Goal: Task Accomplishment & Management: Complete application form

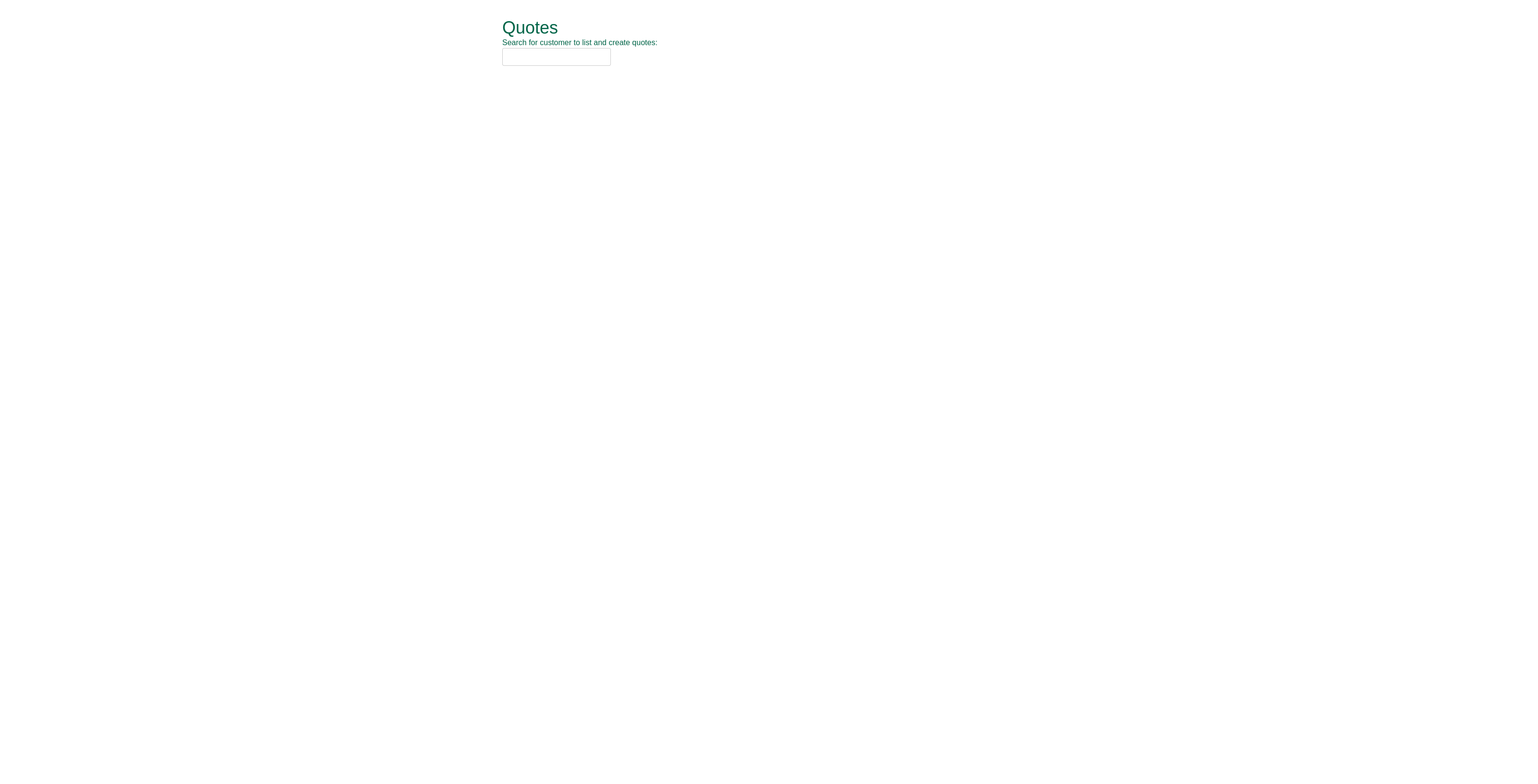
click at [529, 55] on input "text" at bounding box center [556, 57] width 108 height 18
type input "sage"
click at [617, 123] on div "Sage Hibernia Limited (SHL18)" at bounding box center [758, 126] width 499 height 9
click at [589, 51] on span "button" at bounding box center [585, 47] width 9 height 9
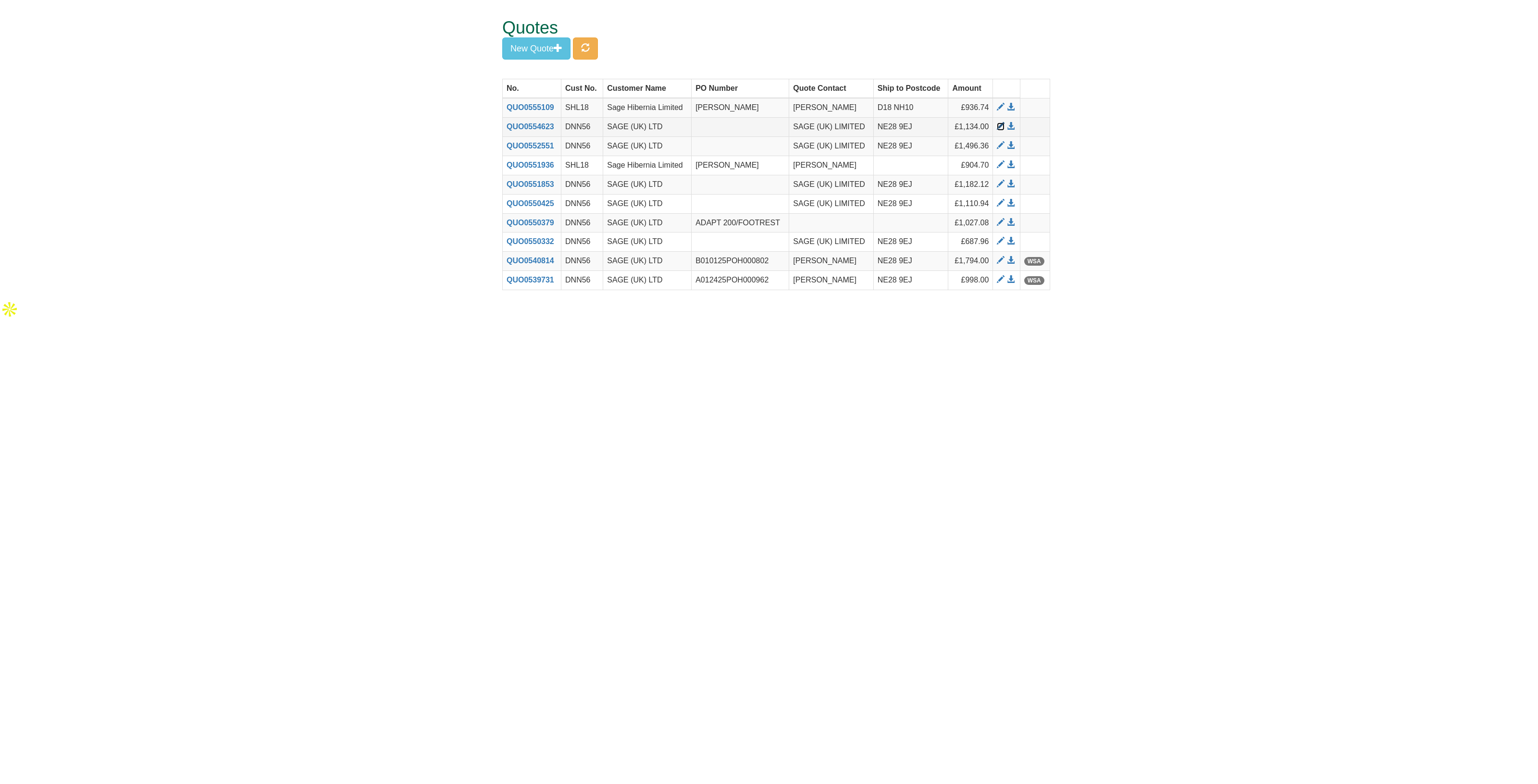
click at [1000, 126] on span at bounding box center [1001, 126] width 8 height 8
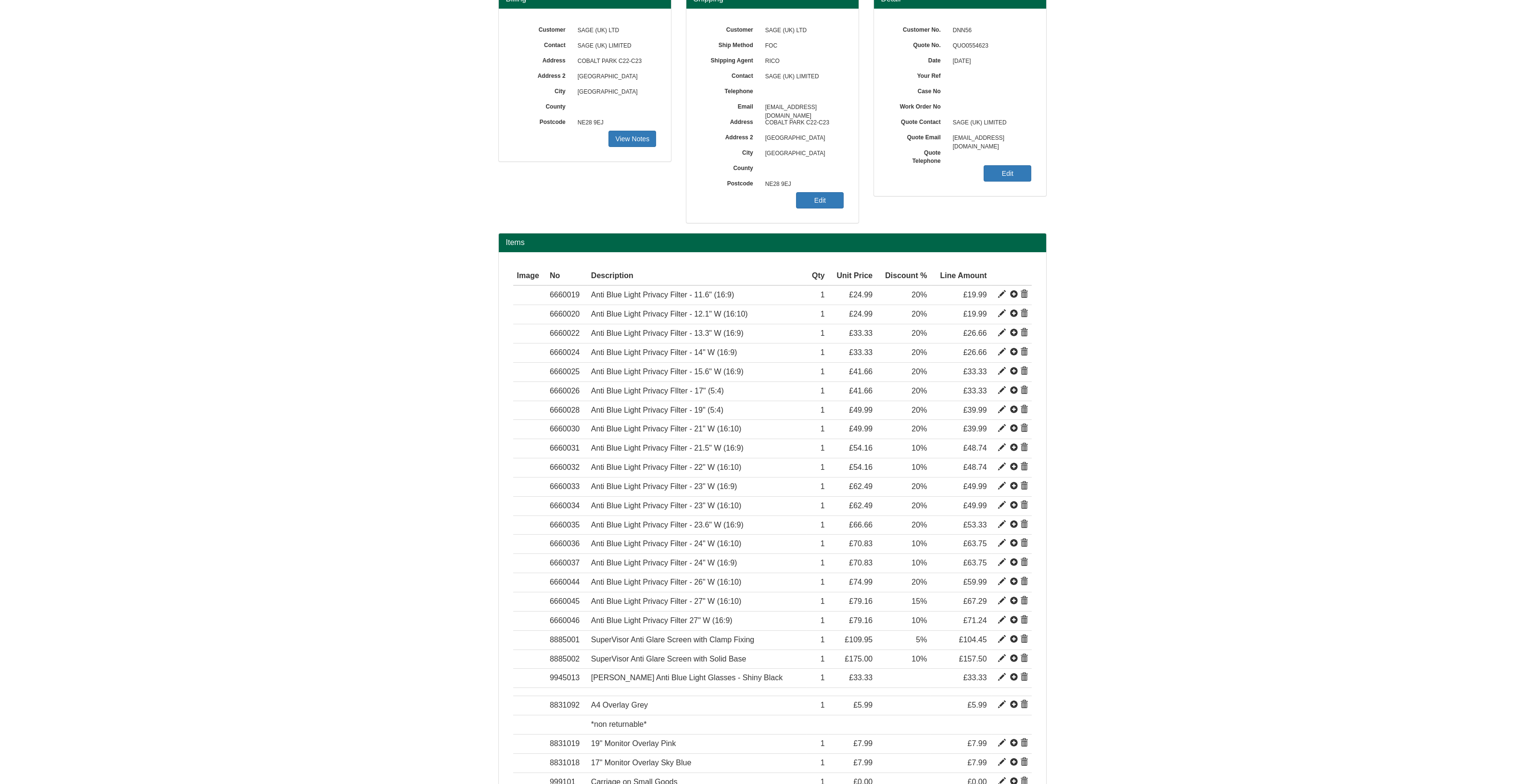
scroll to position [119, 0]
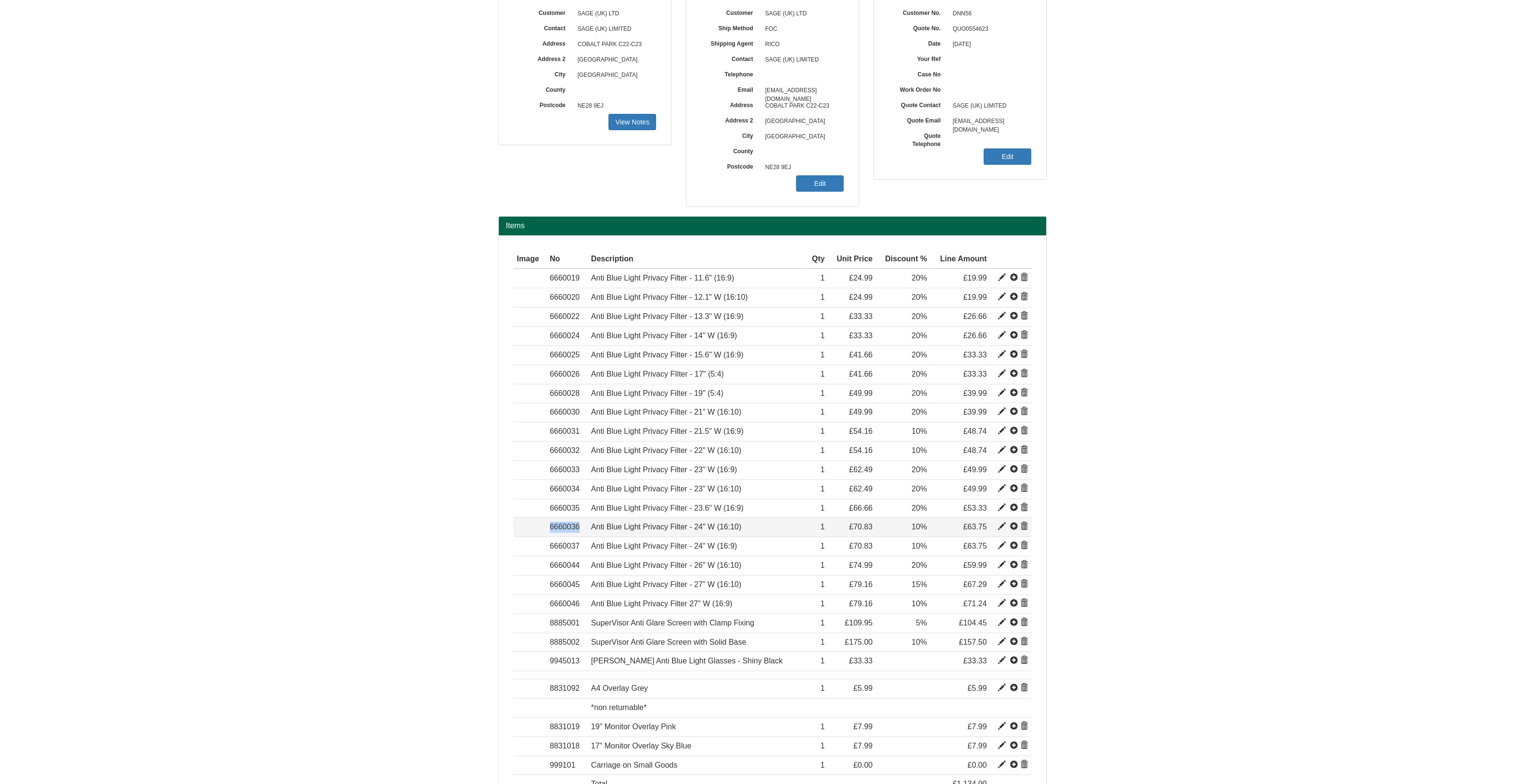
drag, startPoint x: 587, startPoint y: 527, endPoint x: 534, endPoint y: 525, distance: 53.0
click at [534, 525] on tr "Item 6660036 Anti Blue Light Privacy Filter - 24" W (16:10) 46.25828 70.83 1 £7…" at bounding box center [772, 528] width 519 height 19
drag, startPoint x: 585, startPoint y: 543, endPoint x: 538, endPoint y: 547, distance: 47.2
click at [538, 547] on tr "Item 6660037 Anti Blue Light Privacy Filter - 24" W (16:9) 44.0841 70.83 1 £70.…" at bounding box center [772, 547] width 519 height 19
copy tr "Item 6660037"
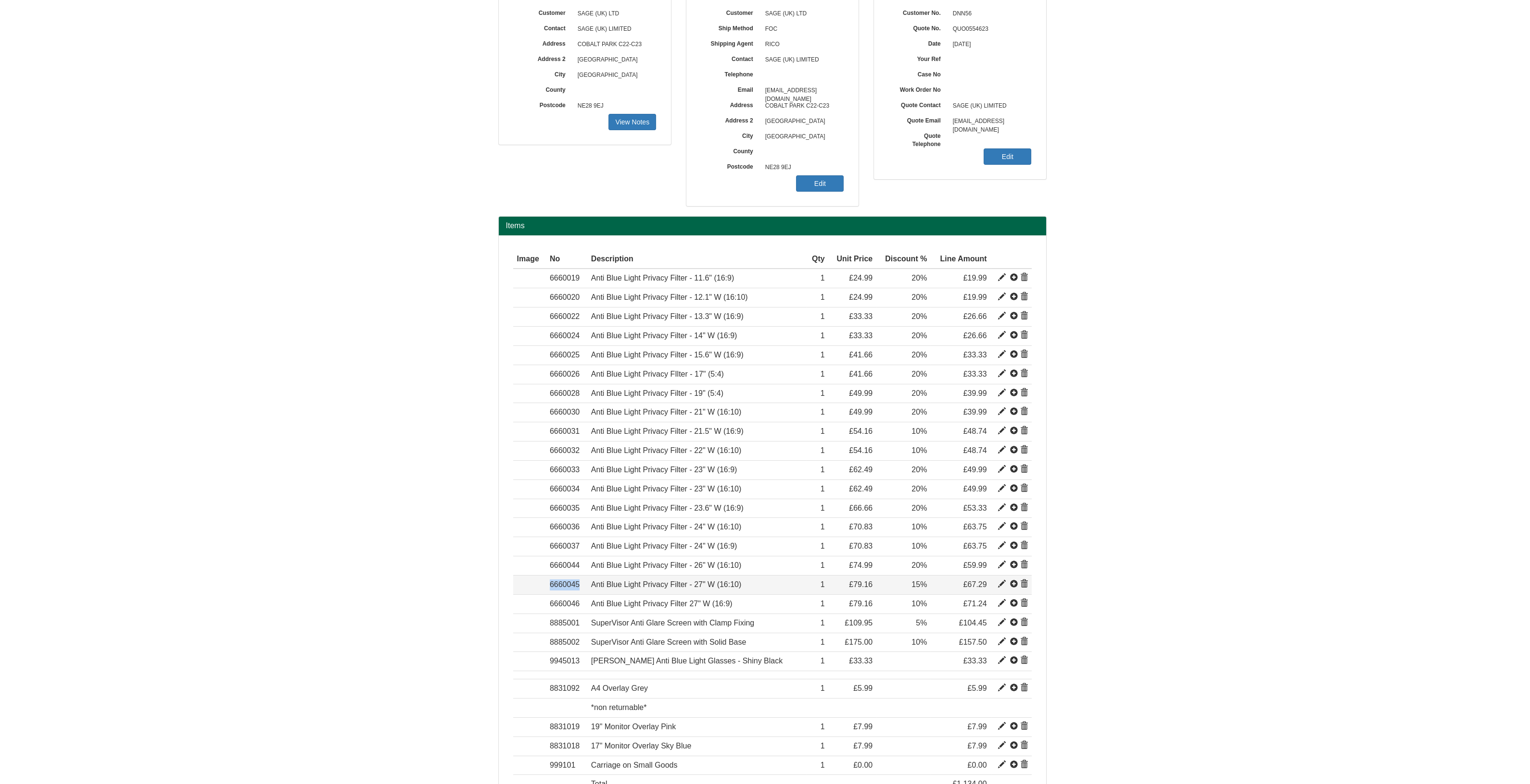
drag, startPoint x: 581, startPoint y: 581, endPoint x: 534, endPoint y: 580, distance: 47.0
click at [534, 580] on tr "Item 6660045 Anti Blue Light Privacy Filter - 27" W (16:10) 50.74538 79.16 1 £7…" at bounding box center [772, 585] width 519 height 19
copy tr "Item 6660045"
drag, startPoint x: 585, startPoint y: 600, endPoint x: 512, endPoint y: 597, distance: 73.1
click at [513, 597] on tr "Item 6660046 Anti Blue Light Privacy Filter 27" W (16:9) 48.64167 79.16 1 £79.1…" at bounding box center [772, 604] width 519 height 19
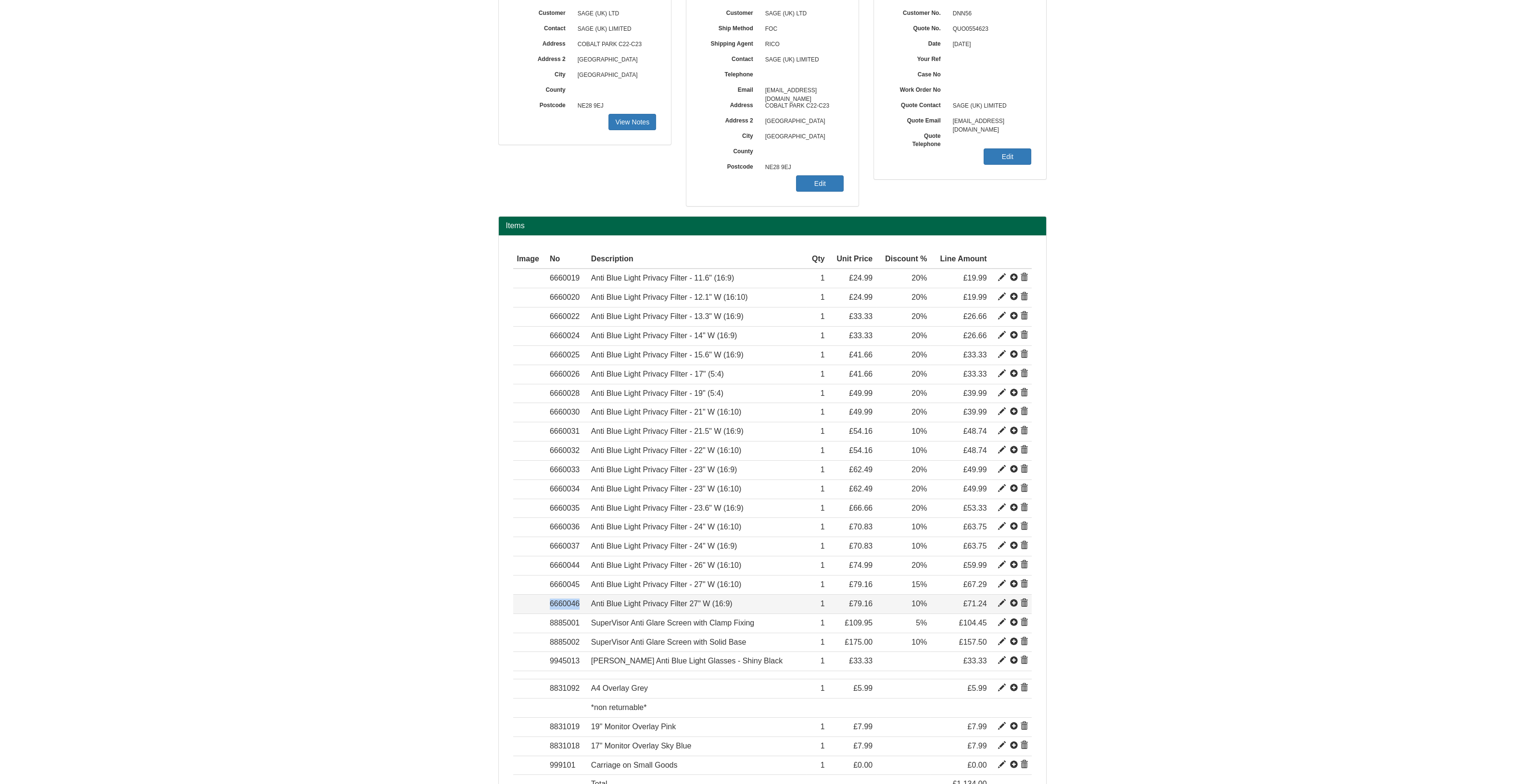
copy tr "Item 6660046"
drag, startPoint x: 585, startPoint y: 434, endPoint x: 538, endPoint y: 433, distance: 47.0
click at [538, 433] on tr "Item 6660031 Anti Blue Light Privacy Filter - 21.5" W (16:9) 34.78586 54.16 1 £…" at bounding box center [772, 432] width 519 height 19
copy tr "Item 6660031"
drag, startPoint x: 0, startPoint y: 405, endPoint x: 582, endPoint y: 245, distance: 603.6
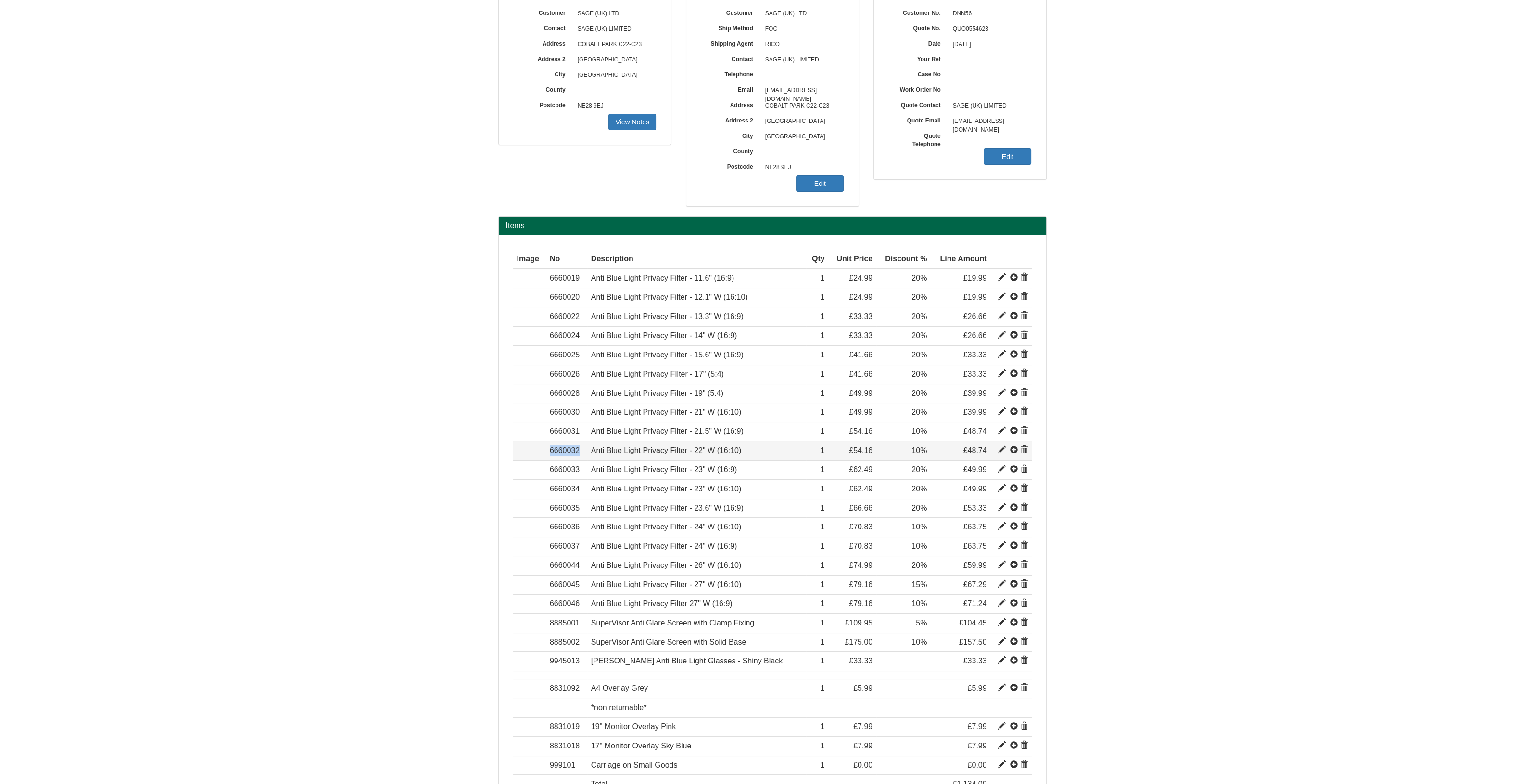
drag, startPoint x: 589, startPoint y: 450, endPoint x: 532, endPoint y: 446, distance: 57.1
click at [532, 446] on tr "Item 6660032 Anti Blue Light Privacy Filter - 22" W (16:10) 35.38478 54.16 1 £5…" at bounding box center [772, 451] width 519 height 19
copy tr "Item 6660032"
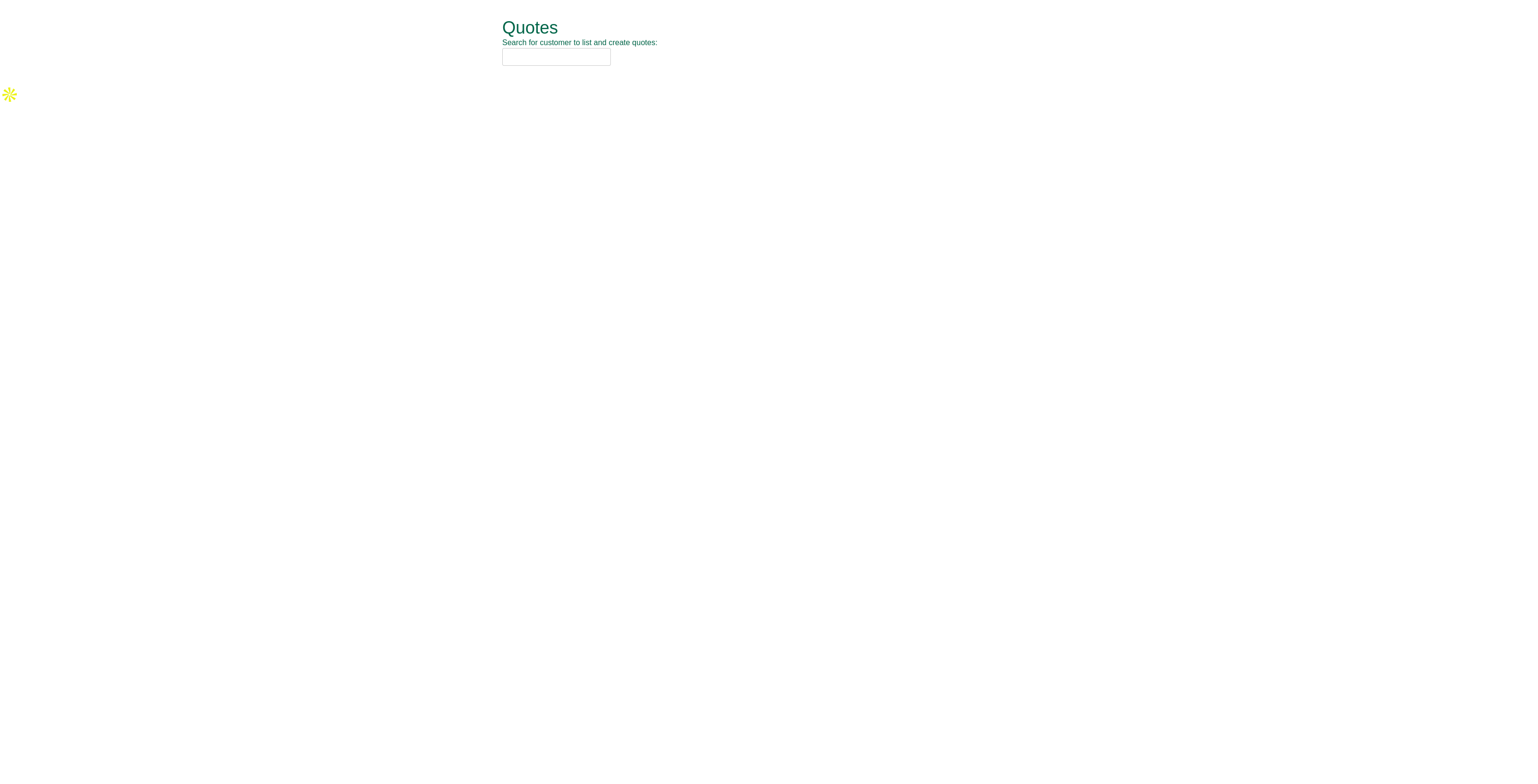
click at [551, 56] on input "text" at bounding box center [556, 57] width 108 height 18
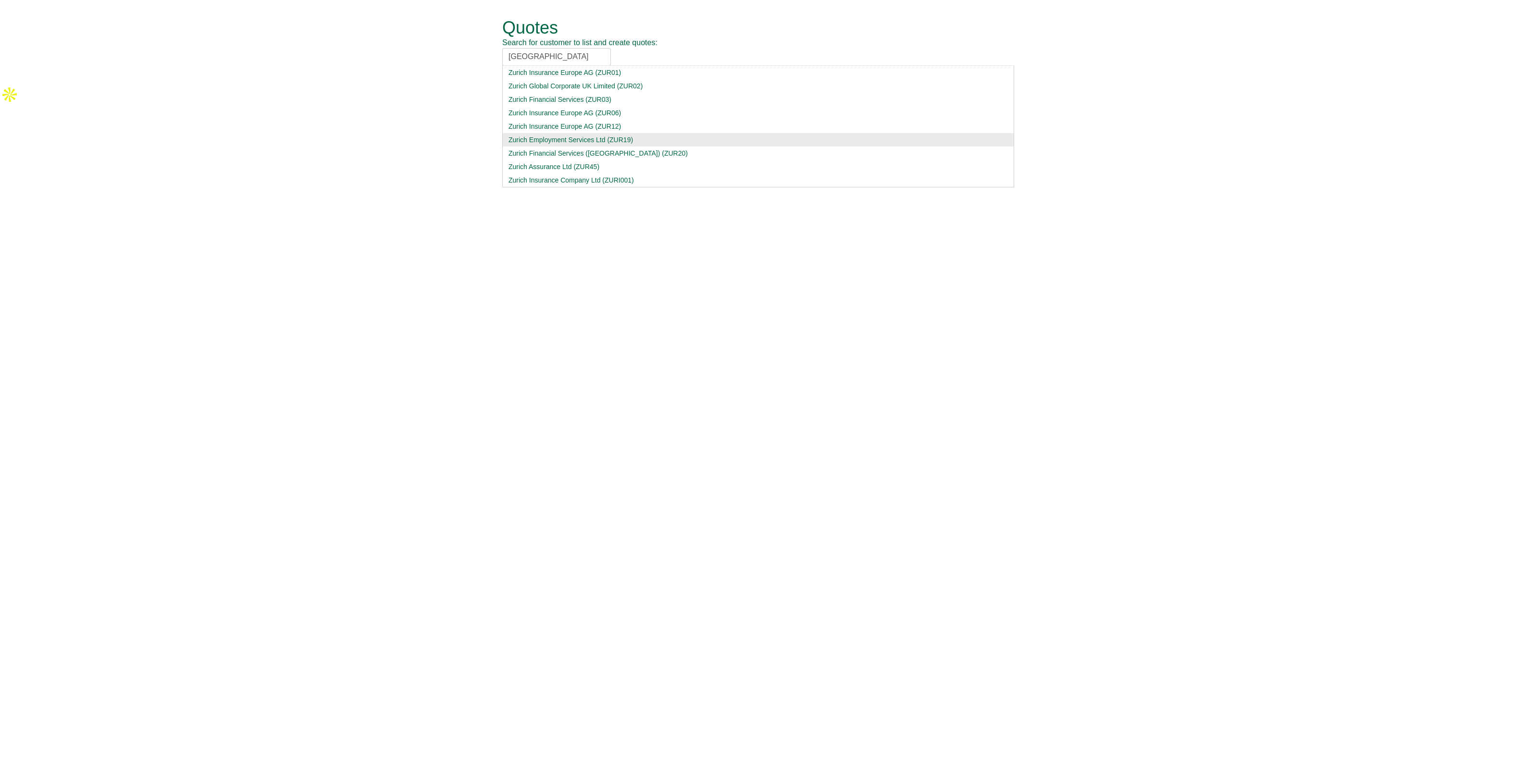
type input "zurich"
click at [579, 138] on div "Zurich Employment Services Ltd (ZUR19)" at bounding box center [758, 139] width 499 height 9
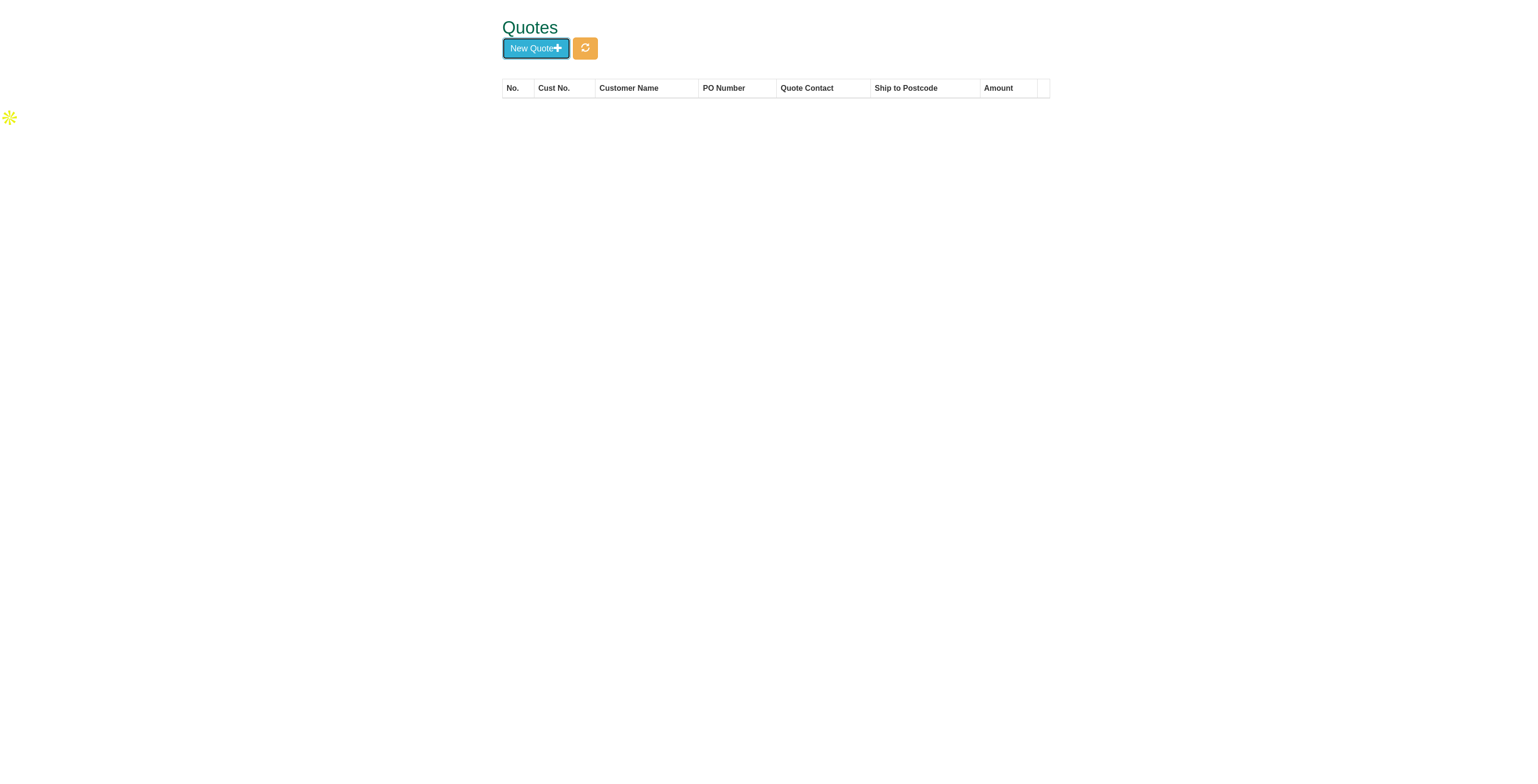
click at [534, 50] on button "New Quote" at bounding box center [536, 49] width 68 height 22
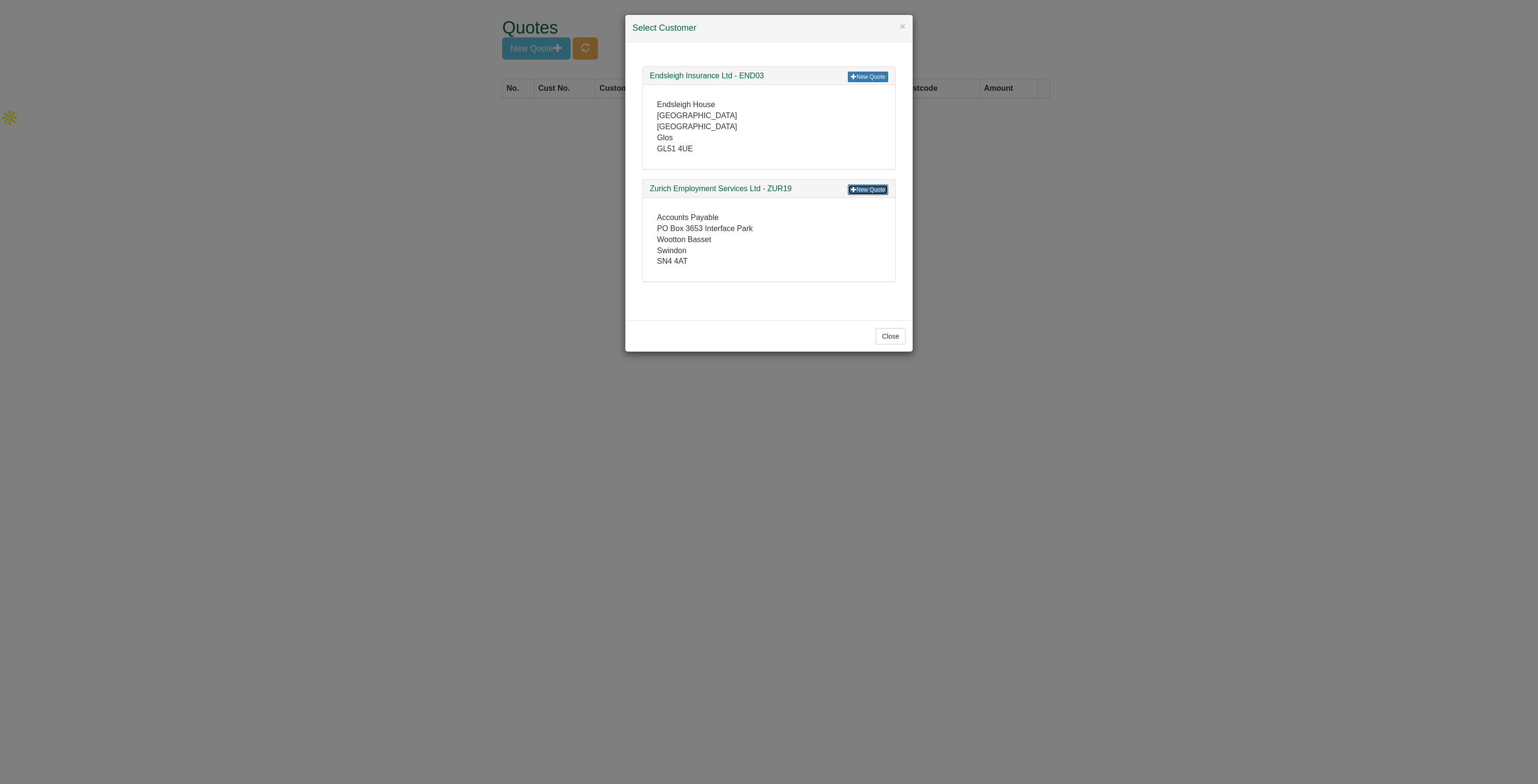
click at [866, 188] on link "New Quote" at bounding box center [867, 190] width 40 height 10
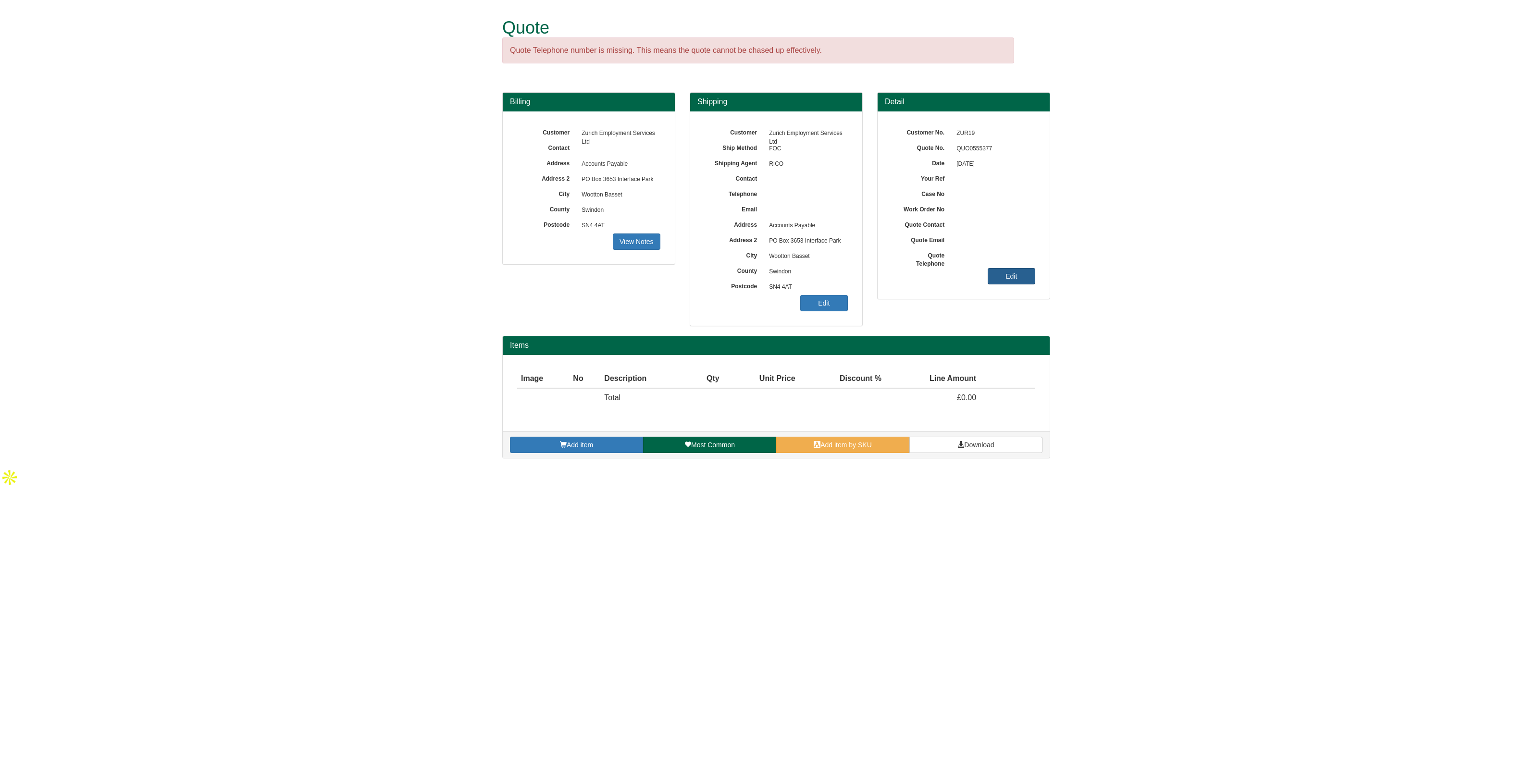
click at [1018, 279] on link "Edit" at bounding box center [1011, 276] width 47 height 16
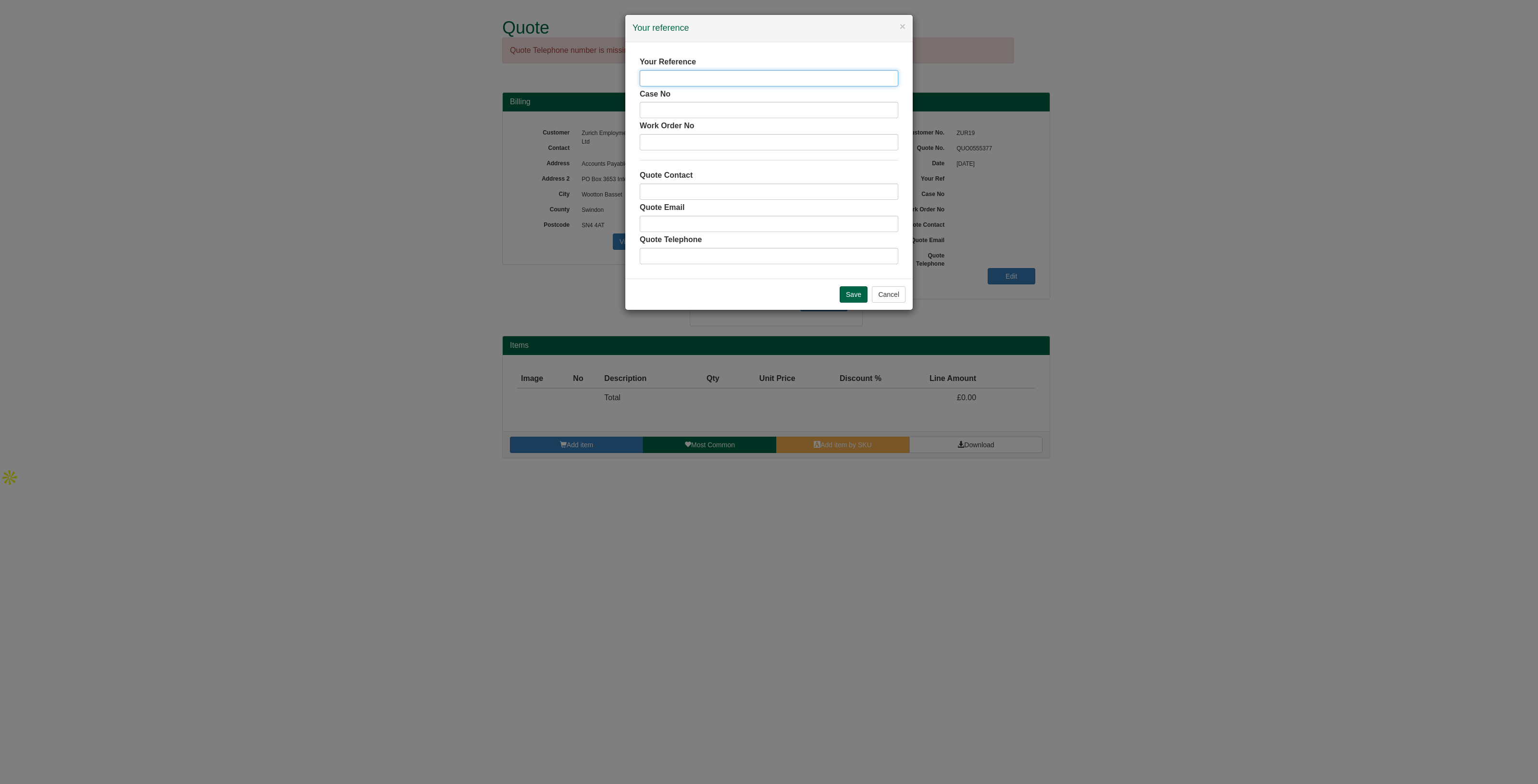
click at [673, 71] on input "text" at bounding box center [769, 78] width 259 height 16
drag, startPoint x: 673, startPoint y: 71, endPoint x: 682, endPoint y: 95, distance: 25.6
drag, startPoint x: 700, startPoint y: 78, endPoint x: 665, endPoint y: 83, distance: 35.4
click at [665, 83] on input "Jason Bckley" at bounding box center [769, 78] width 259 height 16
type input "Jason Buckley"
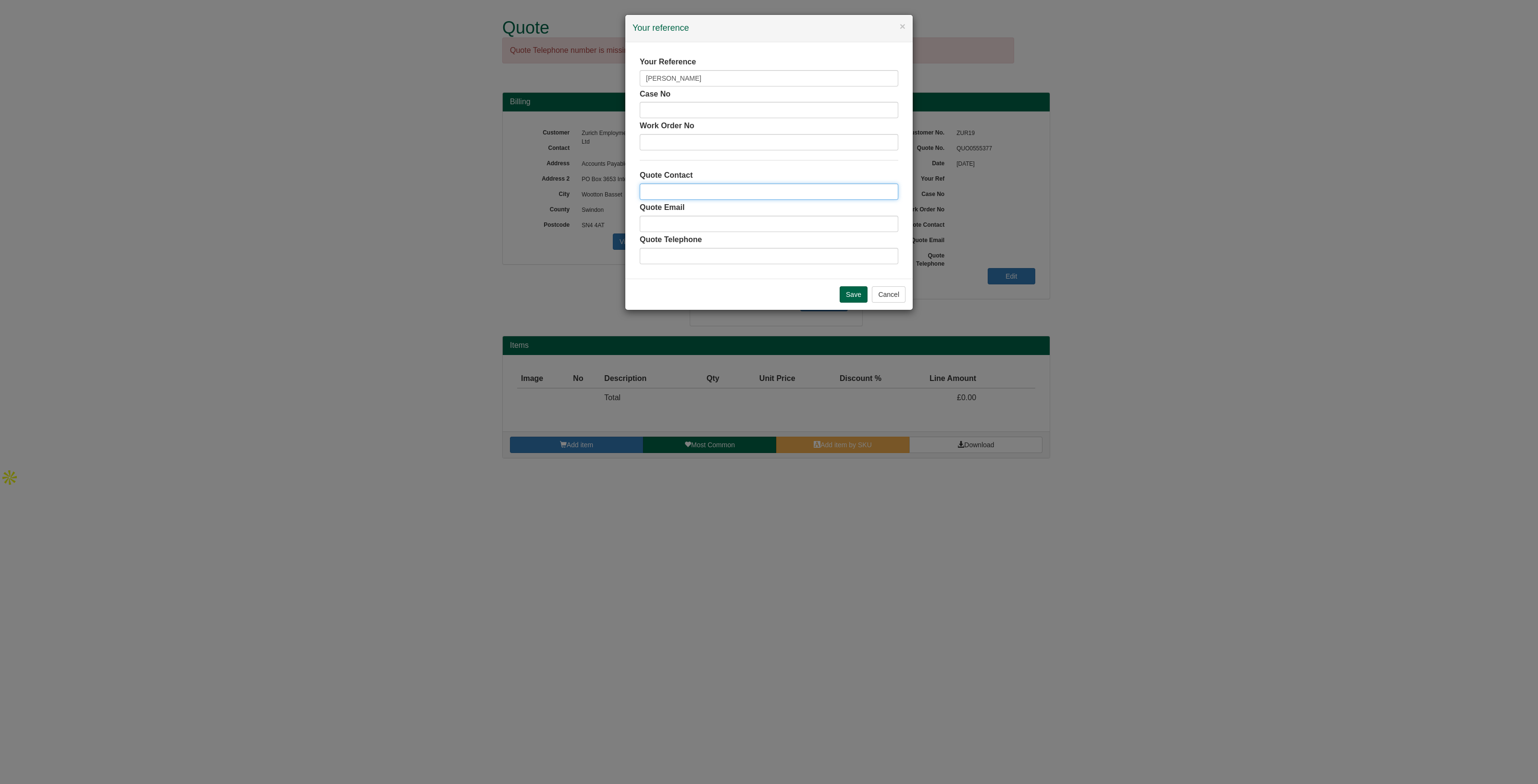
click at [671, 189] on input "text" at bounding box center [769, 192] width 259 height 16
type input "[PERSON_NAME]"
click at [844, 291] on input "Save" at bounding box center [854, 294] width 28 height 16
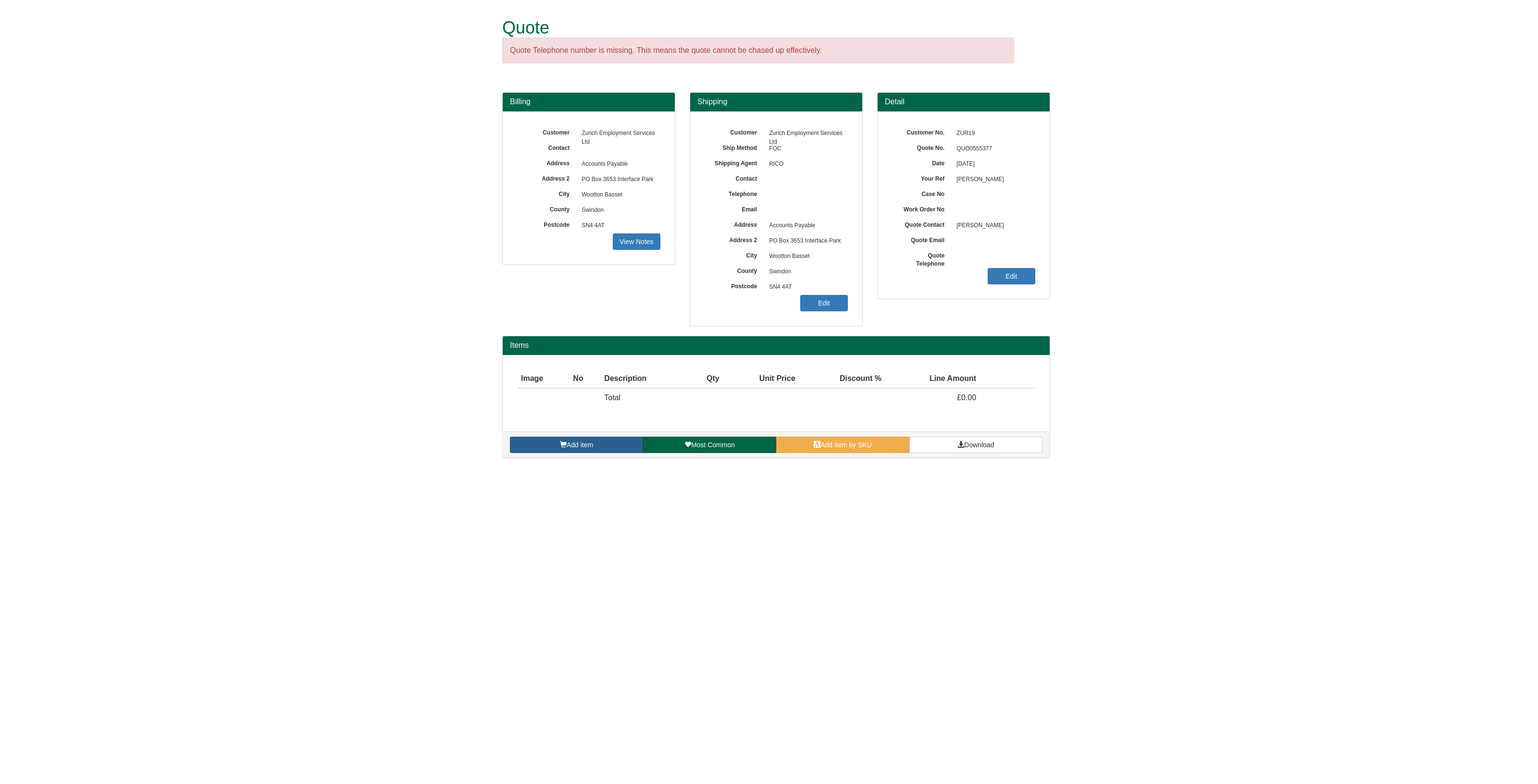
click at [588, 444] on span "Add item" at bounding box center [579, 444] width 27 height 8
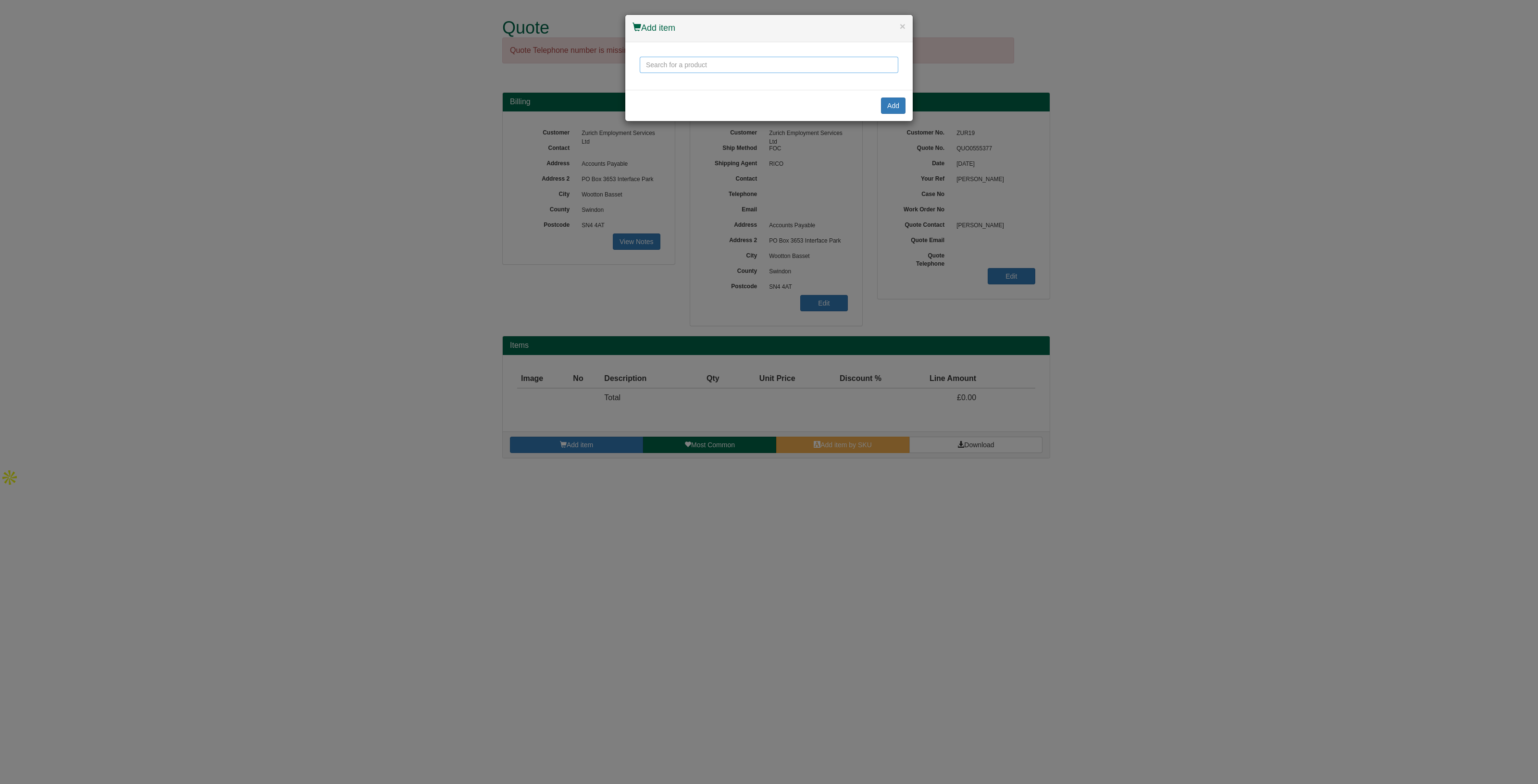
click at [661, 64] on input "text" at bounding box center [769, 64] width 259 height 16
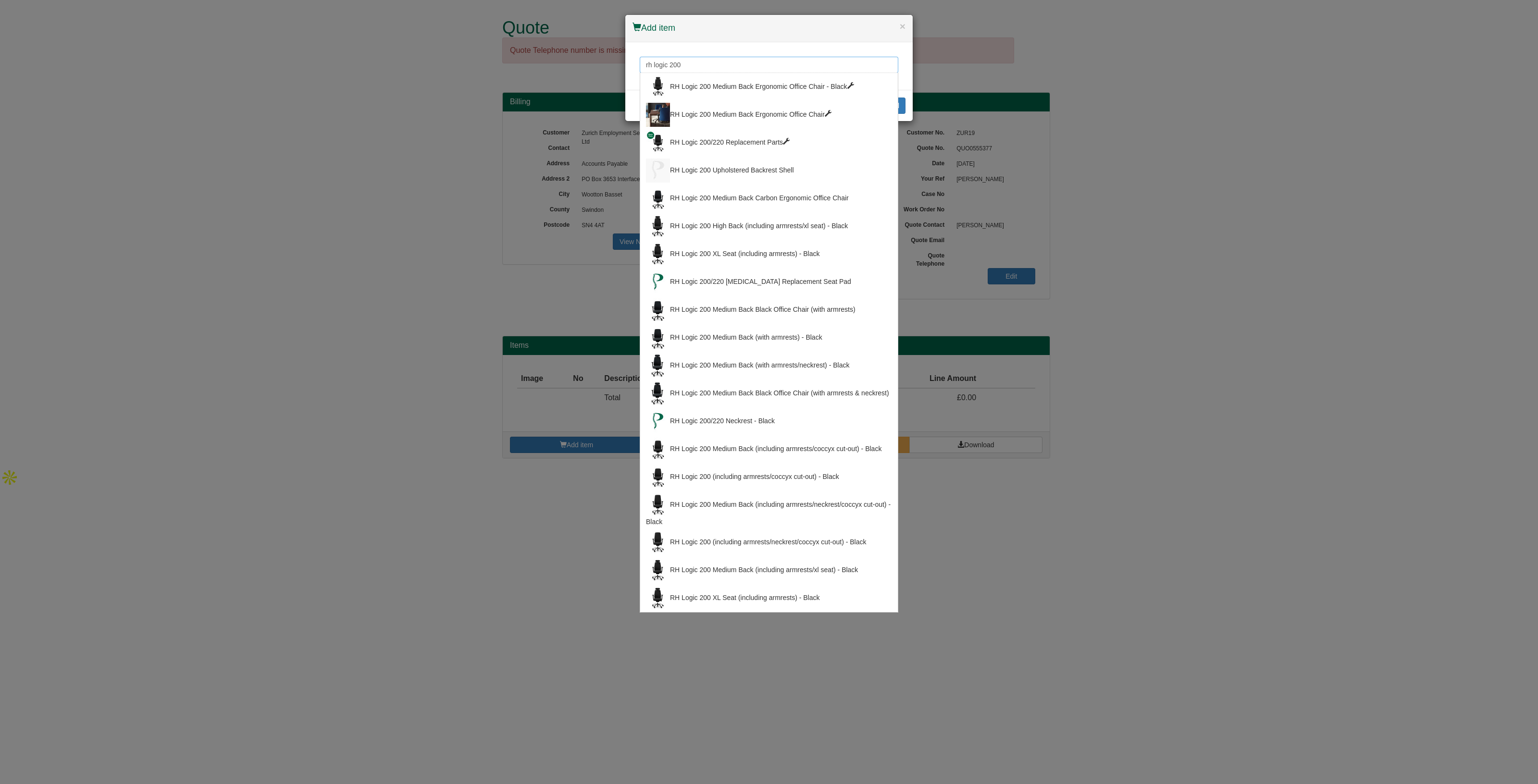
type input "rh logic 200"
click at [709, 67] on input "rh logic 200" at bounding box center [769, 64] width 259 height 16
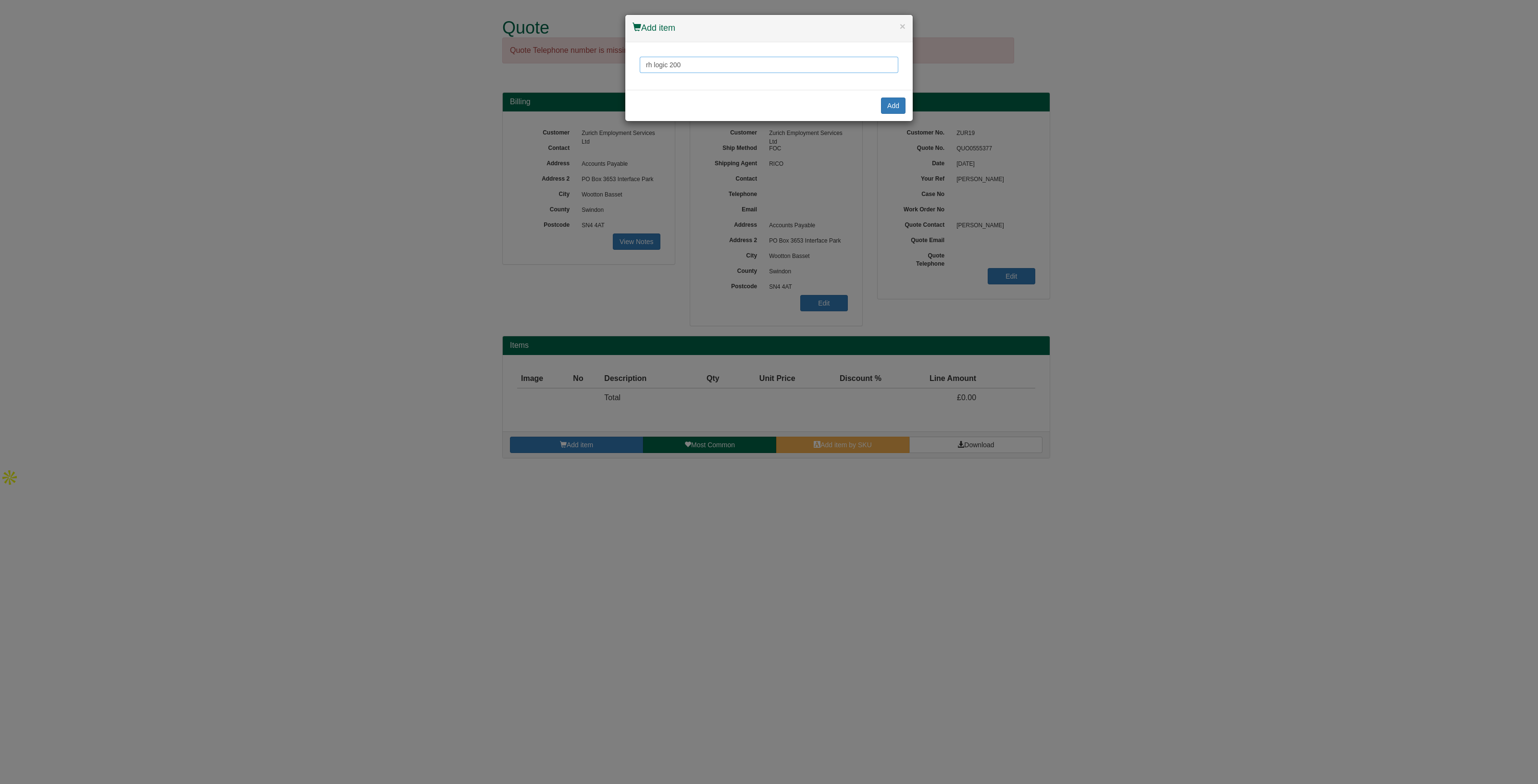
click at [709, 67] on input "rh logic 200" at bounding box center [769, 64] width 259 height 16
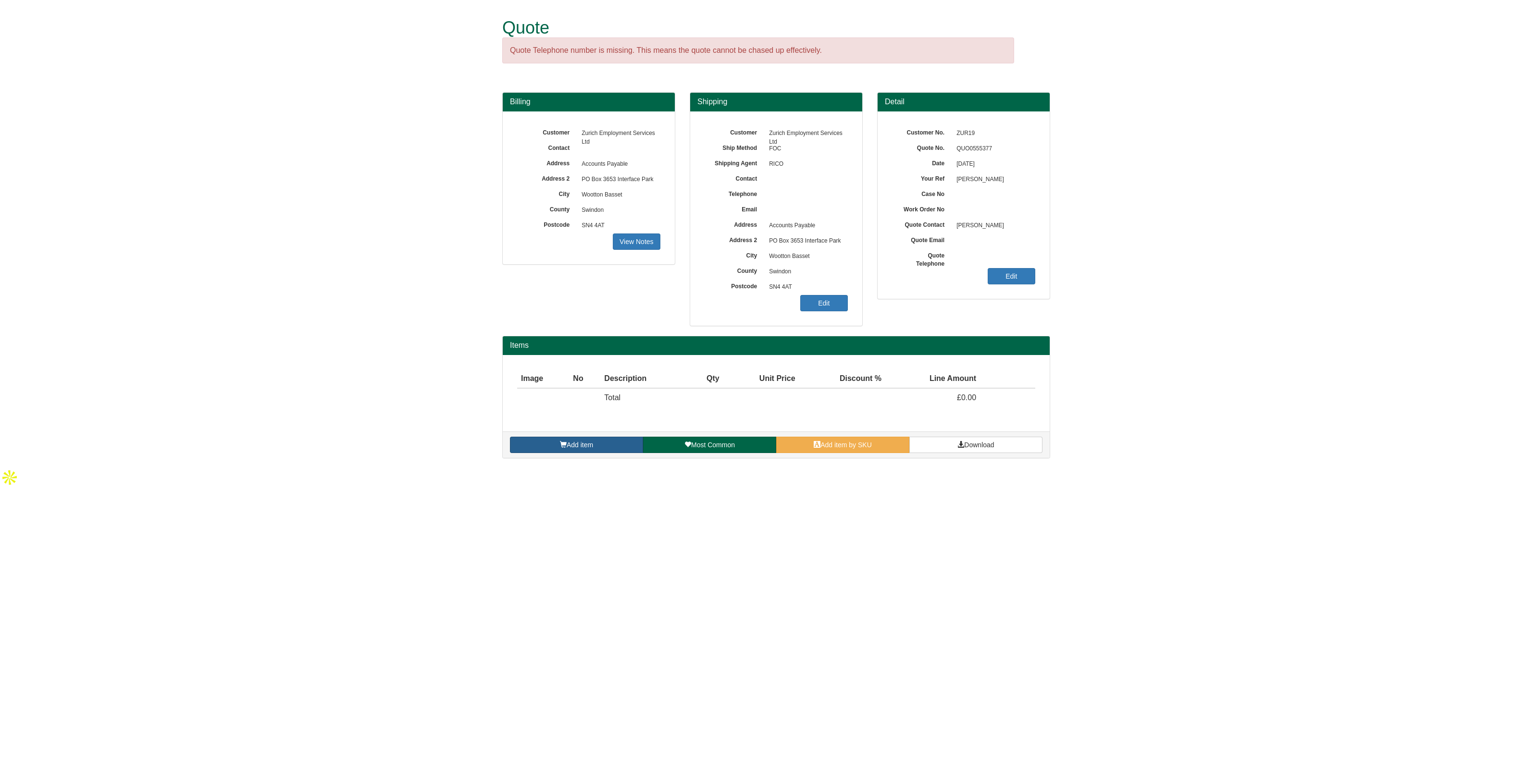
click at [593, 444] on span "Add item" at bounding box center [579, 444] width 27 height 8
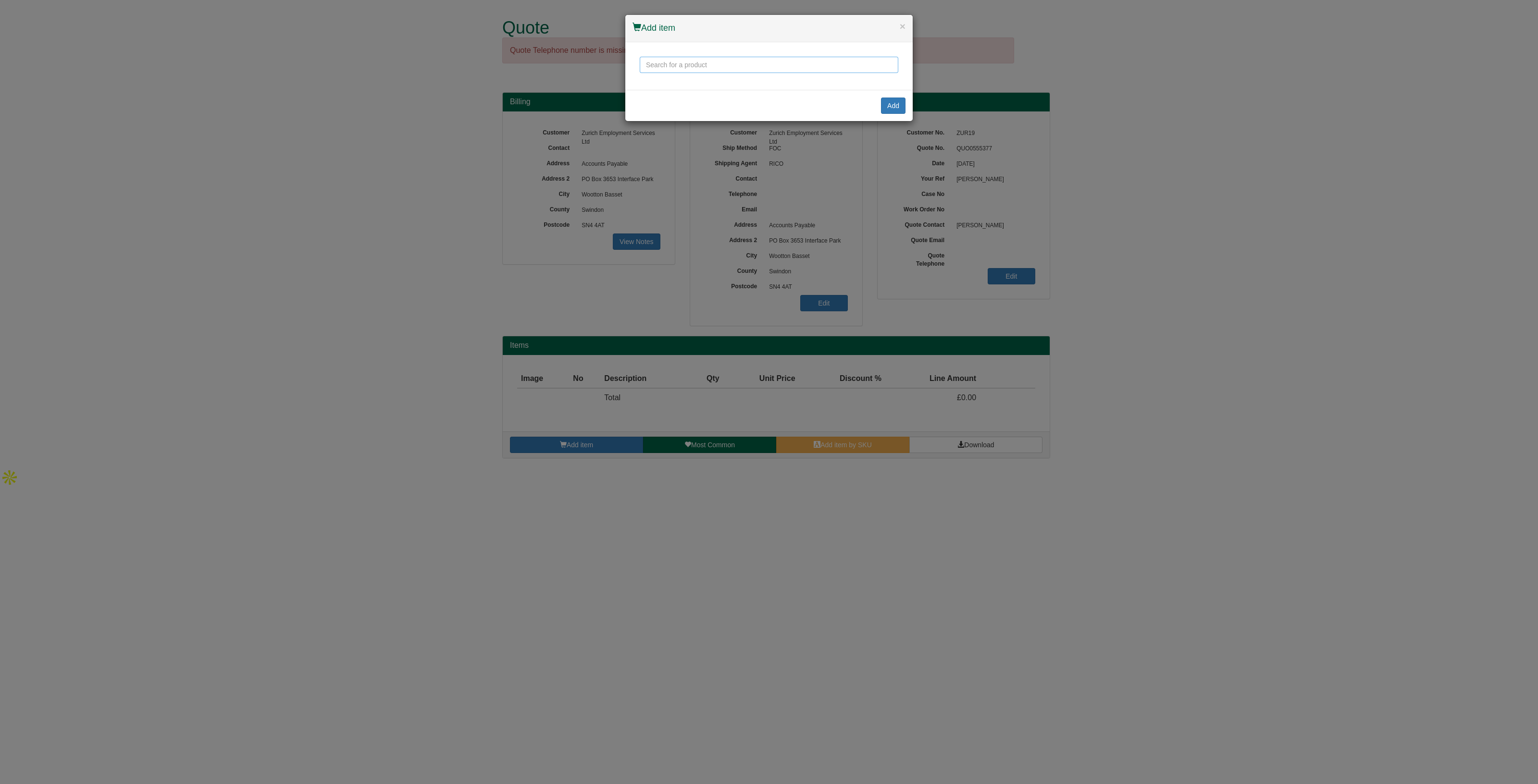
click at [674, 60] on input "text" at bounding box center [769, 64] width 259 height 16
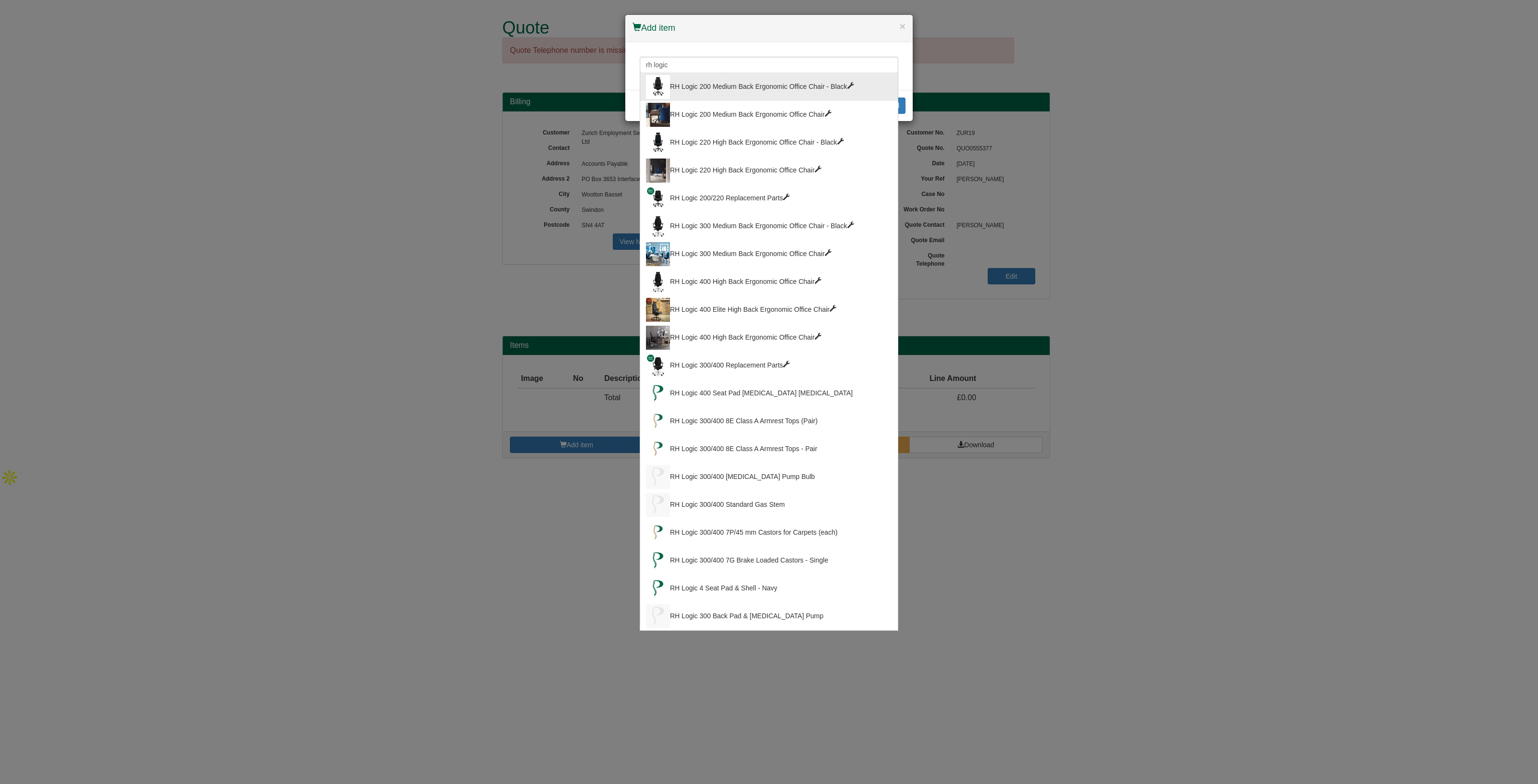
click at [718, 85] on div "RH Logic 200 Medium Back Ergonomic Office Chair - Black" at bounding box center [769, 87] width 246 height 24
type input "RH Logic 200 Medium Back Ergonomic Office Chair - Black"
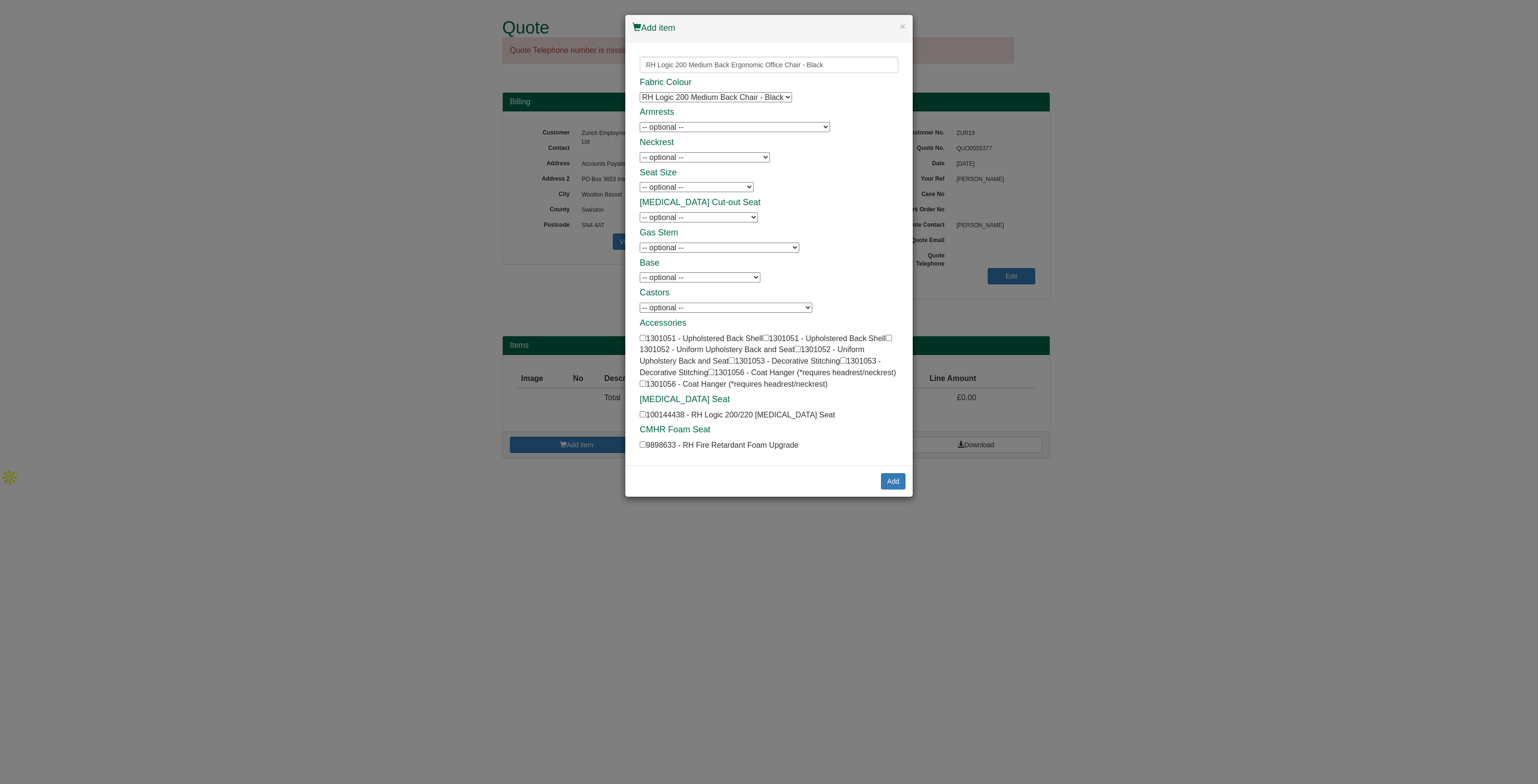
click at [688, 131] on select "-- optional -- 8L Armrests - Black - Black Frame 8L Armrests - Black - Black Fr…" at bounding box center [734, 127] width 190 height 10
select select "1301054"
click at [640, 122] on select "-- optional -- 8L Armrests - Black - Black Frame 8L Armrests - Black - Black Fr…" at bounding box center [734, 127] width 190 height 10
click at [682, 156] on select "-- optional -- RH Logic 200/220 Neckrest - Black RH Logic 200/220 Neckrest - Bl…" at bounding box center [705, 157] width 131 height 10
select select "1301046"
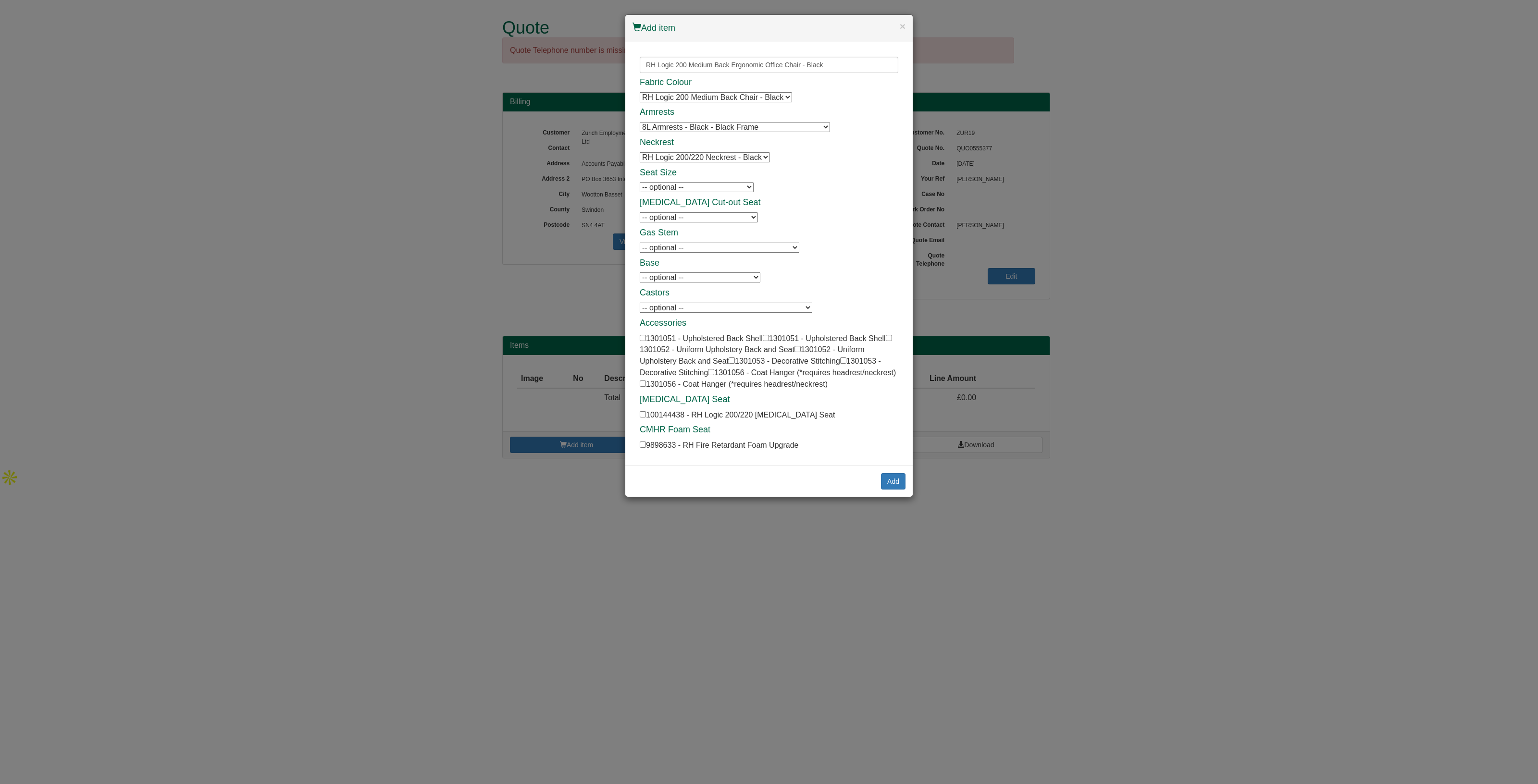
click at [640, 152] on select "-- optional -- RH Logic 200/220 Neckrest - Black RH Logic 200/220 Neckrest - Bl…" at bounding box center [705, 157] width 131 height 10
click at [692, 187] on select "-- optional -- XL Seat - 505(w) x 490(d) mm XL Seat - 505(w) x 490(d) mm" at bounding box center [696, 187] width 114 height 10
drag, startPoint x: 692, startPoint y: 187, endPoint x: 693, endPoint y: 193, distance: 6.1
click at [692, 187] on select "-- optional -- XL Seat - 505(w) x 490(d) mm XL Seat - 505(w) x 490(d) mm" at bounding box center [696, 187] width 114 height 10
click at [680, 215] on select "-- optional -- Coccyx Cut-out Seat Coccyx Cut-out Seat" at bounding box center [699, 217] width 119 height 10
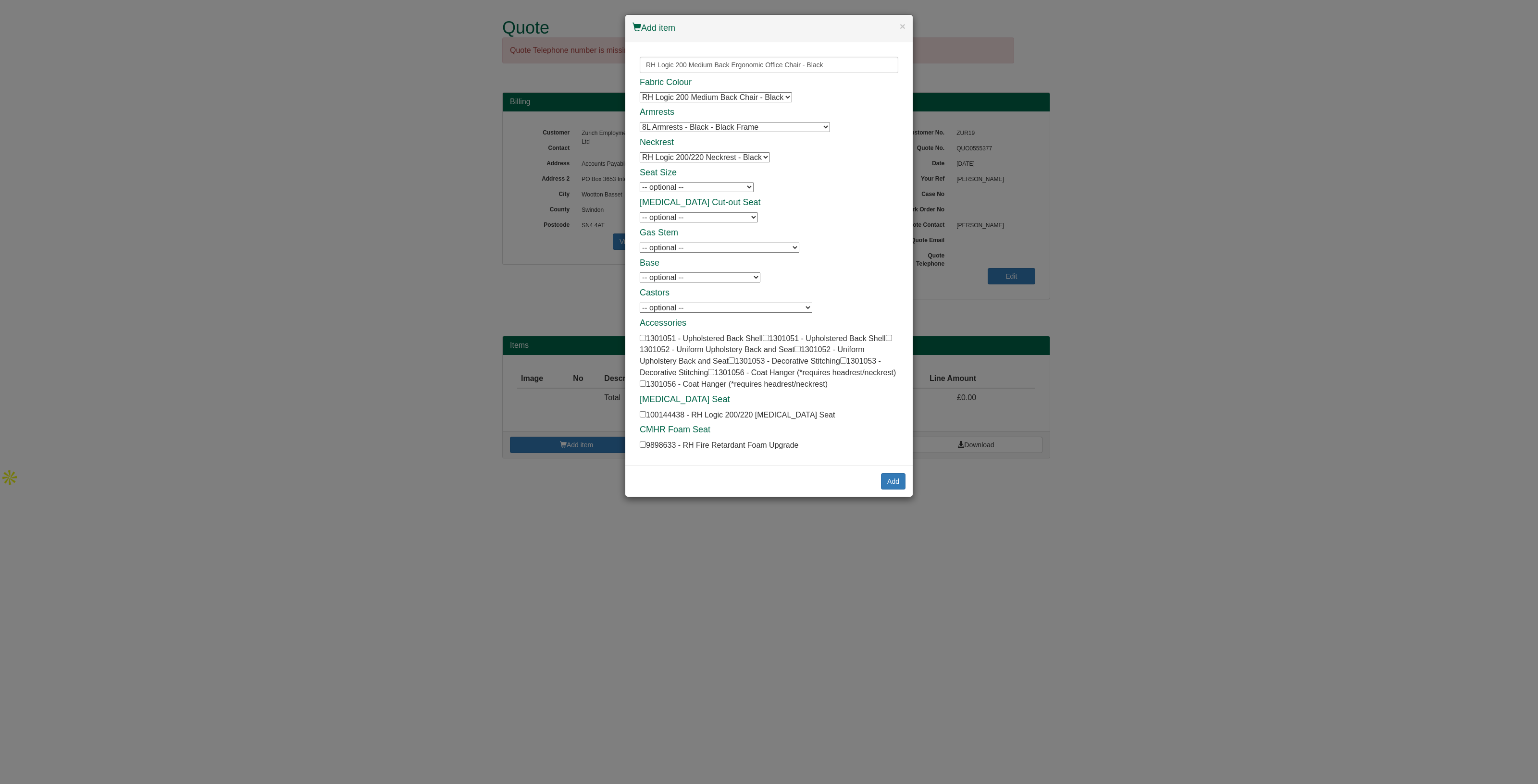
select select "1301064"
click at [640, 212] on select "-- optional -- Coccyx Cut-out Seat Coccyx Cut-out Seat" at bounding box center [699, 217] width 119 height 10
click at [888, 477] on button "Add" at bounding box center [893, 481] width 25 height 16
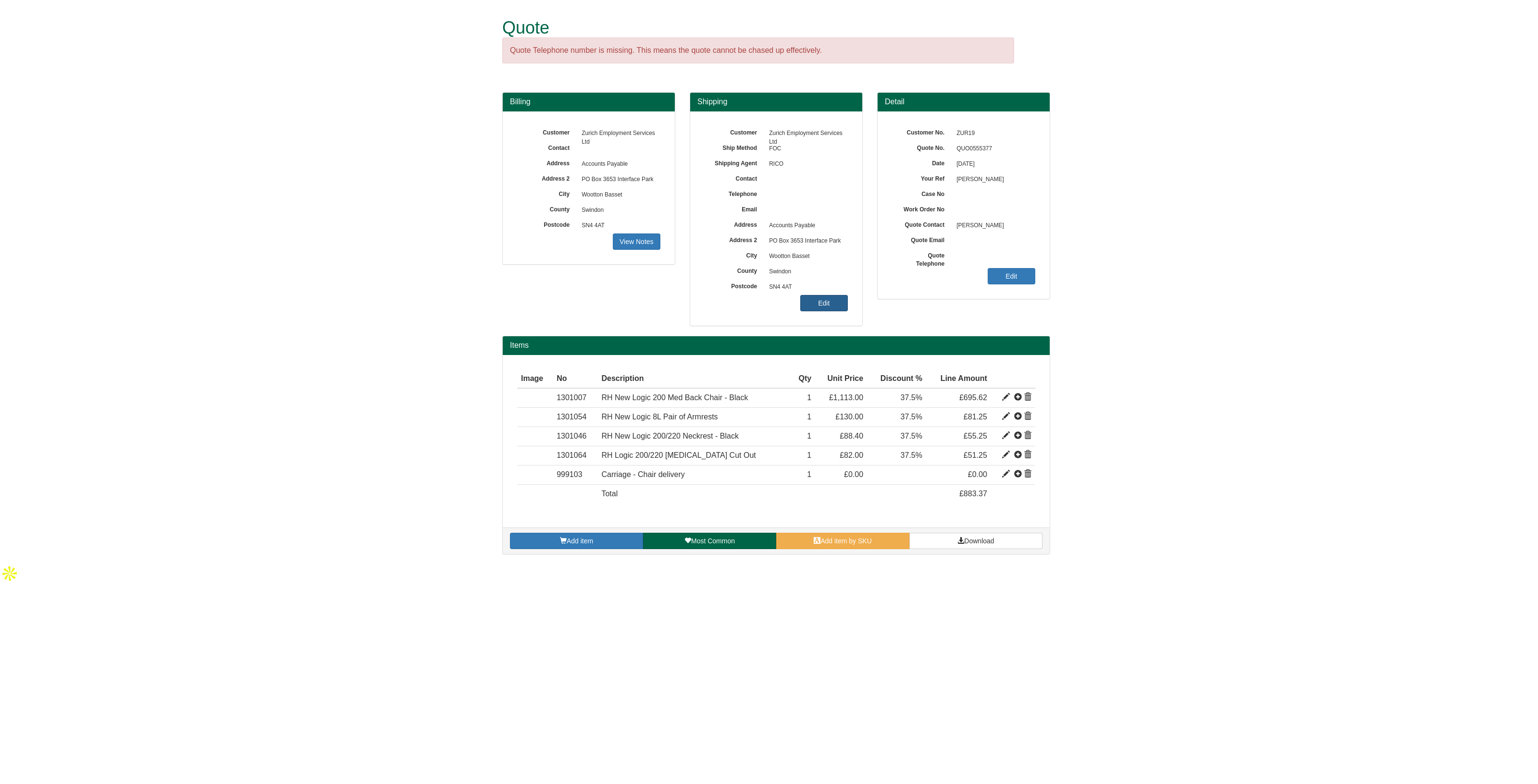
click at [832, 304] on link "Edit" at bounding box center [824, 303] width 47 height 16
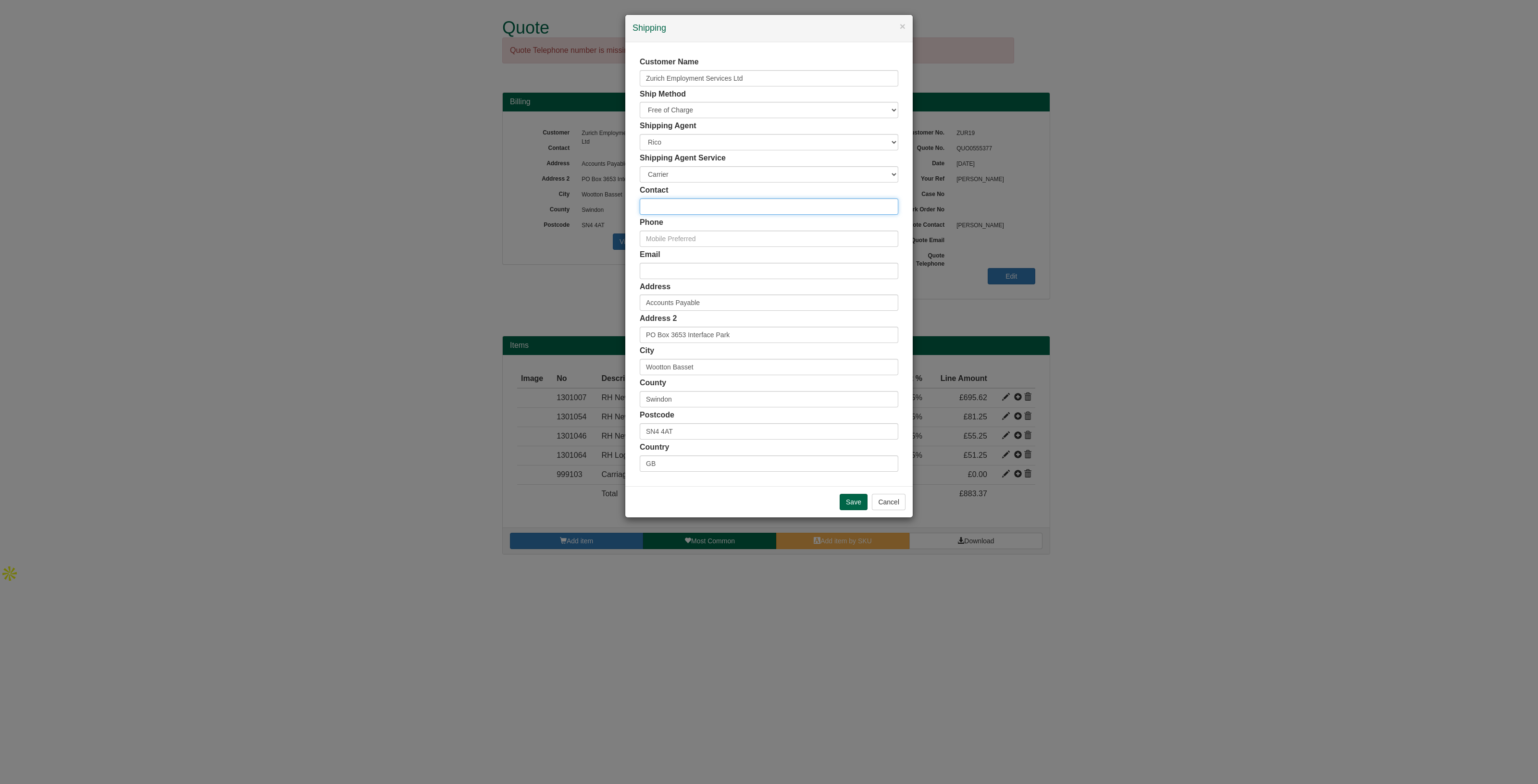
click at [671, 205] on input "text" at bounding box center [769, 206] width 259 height 16
type input "[PERSON_NAME]"
click at [677, 272] on input "email" at bounding box center [769, 271] width 259 height 16
paste input "[PERSON_NAME][EMAIL_ADDRESS][PERSON_NAME][DOMAIN_NAME]"
type input "[PERSON_NAME][EMAIL_ADDRESS][PERSON_NAME][DOMAIN_NAME]"
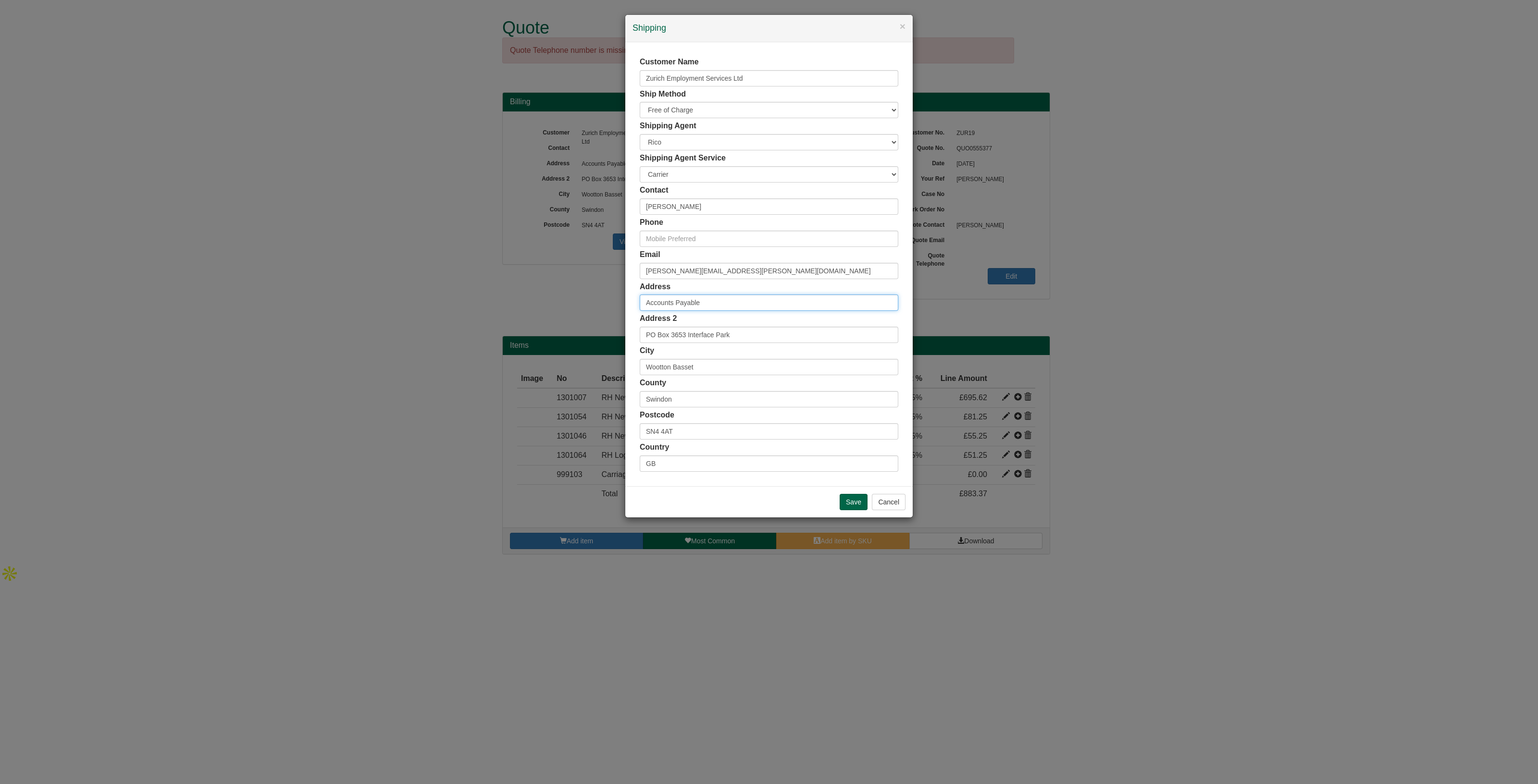
drag, startPoint x: 721, startPoint y: 299, endPoint x: 576, endPoint y: 296, distance: 145.0
click at [576, 296] on div "× Shipping Customer Name Zurich Employment Services Ltd Ship Method Free of Cha…" at bounding box center [769, 392] width 1538 height 784
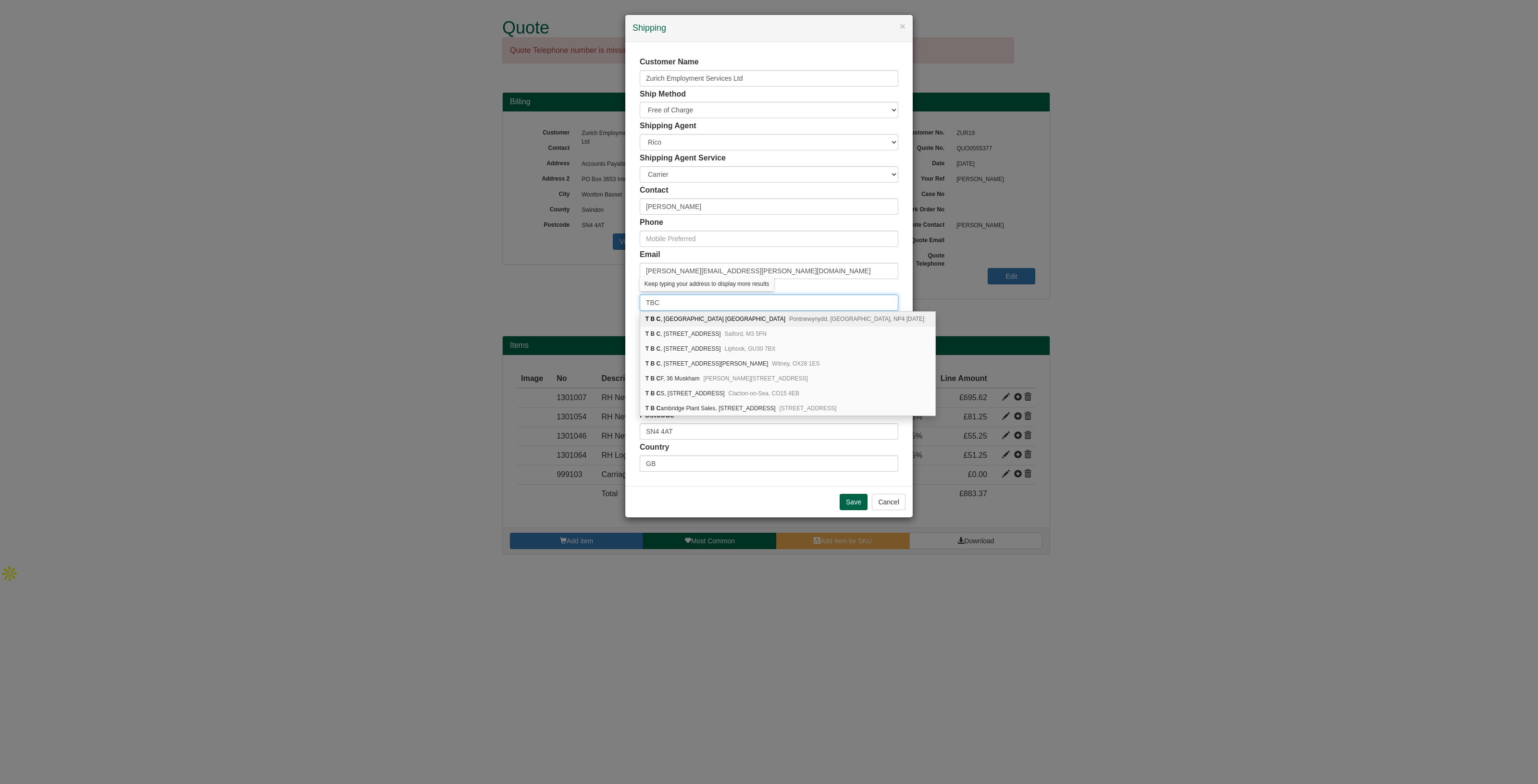
type input "TBC"
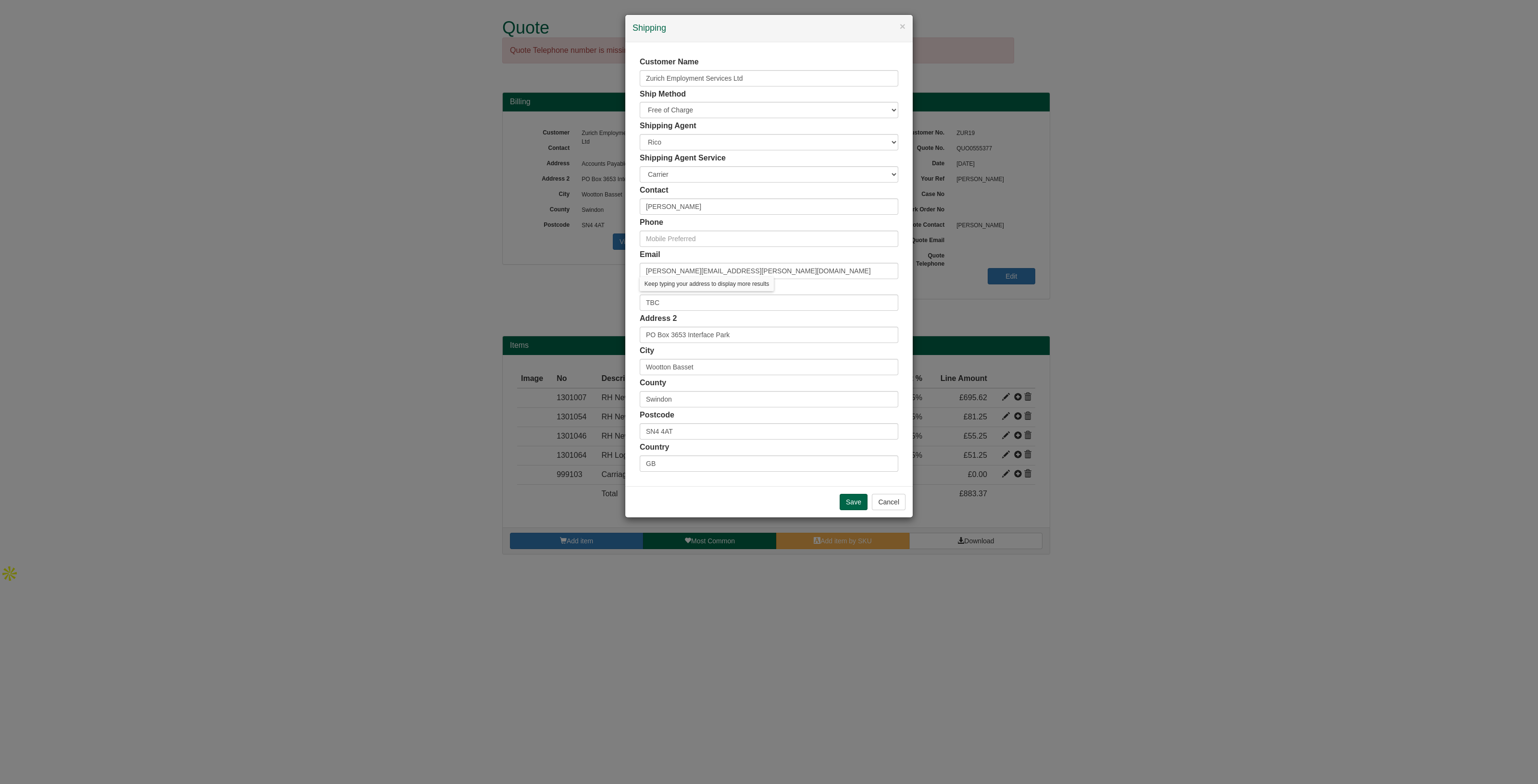
click at [806, 291] on div "Address TBC" at bounding box center [769, 297] width 259 height 30
drag, startPoint x: 747, startPoint y: 335, endPoint x: 505, endPoint y: 342, distance: 242.1
click at [505, 342] on div "× Shipping Customer Name Zurich Employment Services Ltd Ship Method Free of Cha…" at bounding box center [769, 392] width 1538 height 784
drag, startPoint x: 704, startPoint y: 372, endPoint x: 625, endPoint y: 385, distance: 80.1
click at [605, 376] on div "× Shipping Customer Name Zurich Employment Services Ltd Ship Method Free of Cha…" at bounding box center [769, 392] width 1538 height 784
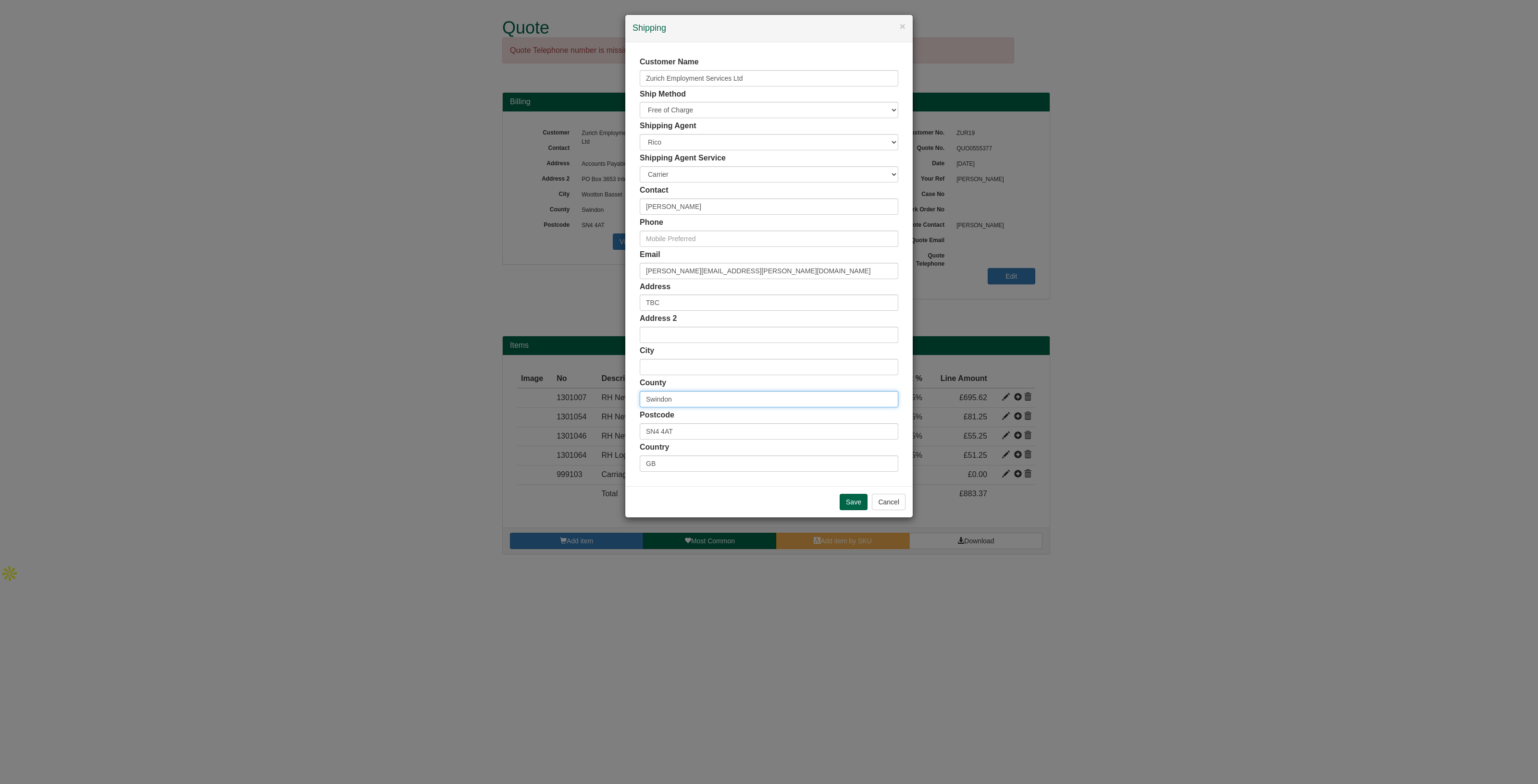
drag, startPoint x: 683, startPoint y: 400, endPoint x: 557, endPoint y: 397, distance: 126.0
click at [557, 397] on div "× Shipping Customer Name Zurich Employment Services Ltd Ship Method Free of Cha…" at bounding box center [769, 392] width 1538 height 784
drag, startPoint x: 689, startPoint y: 432, endPoint x: 583, endPoint y: 432, distance: 106.0
click at [583, 432] on div "× Shipping Customer Name Zurich Employment Services Ltd Ship Method Free of Cha…" at bounding box center [769, 392] width 1538 height 784
click at [843, 499] on input "Save" at bounding box center [854, 502] width 28 height 16
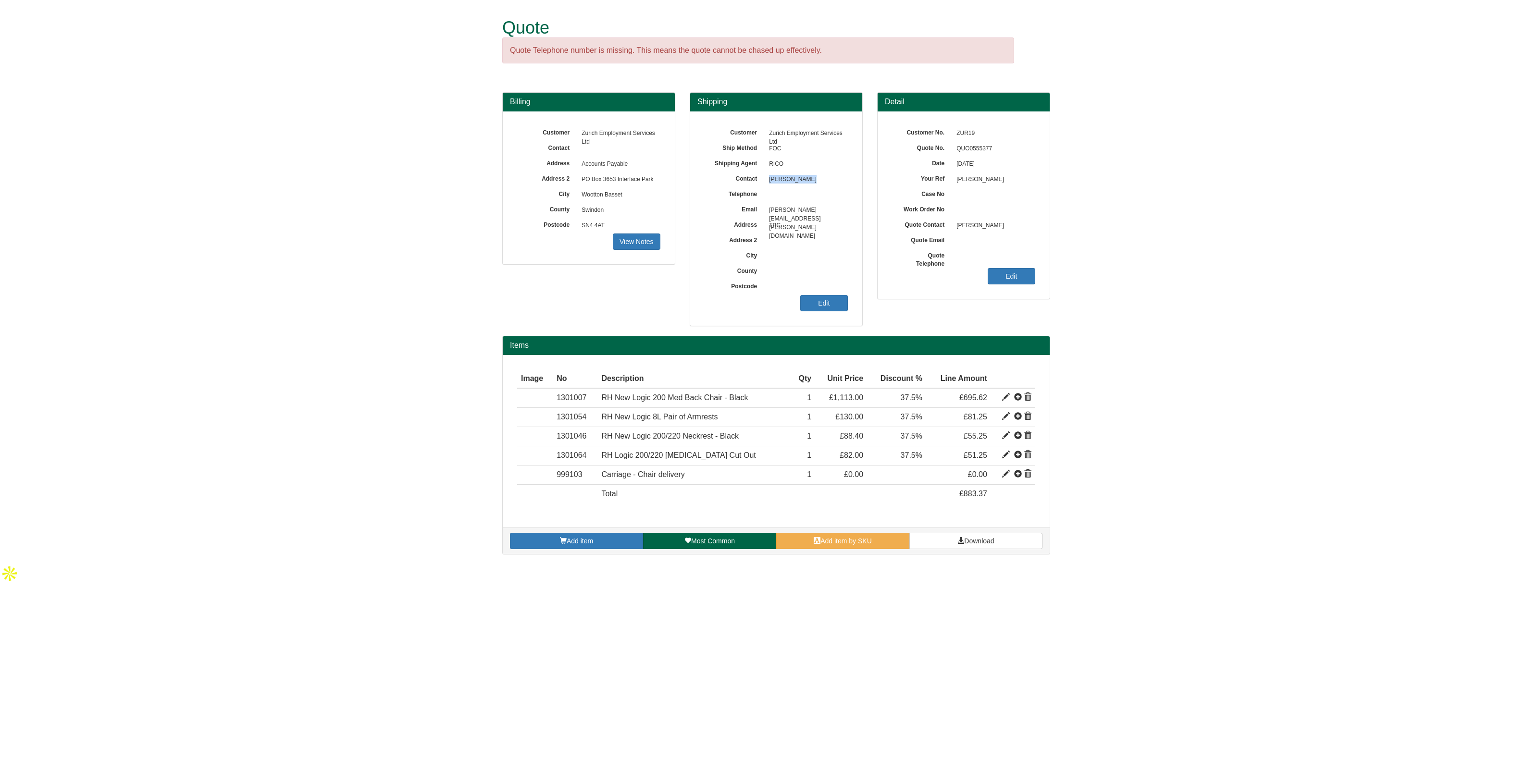
drag, startPoint x: 812, startPoint y: 176, endPoint x: 763, endPoint y: 180, distance: 49.2
click at [763, 126] on div "Contact [PERSON_NAME]" at bounding box center [776, 126] width 144 height 0
copy div "[PERSON_NAME]"
click at [965, 542] on span "Download" at bounding box center [979, 541] width 30 height 8
